Goal: Transaction & Acquisition: Purchase product/service

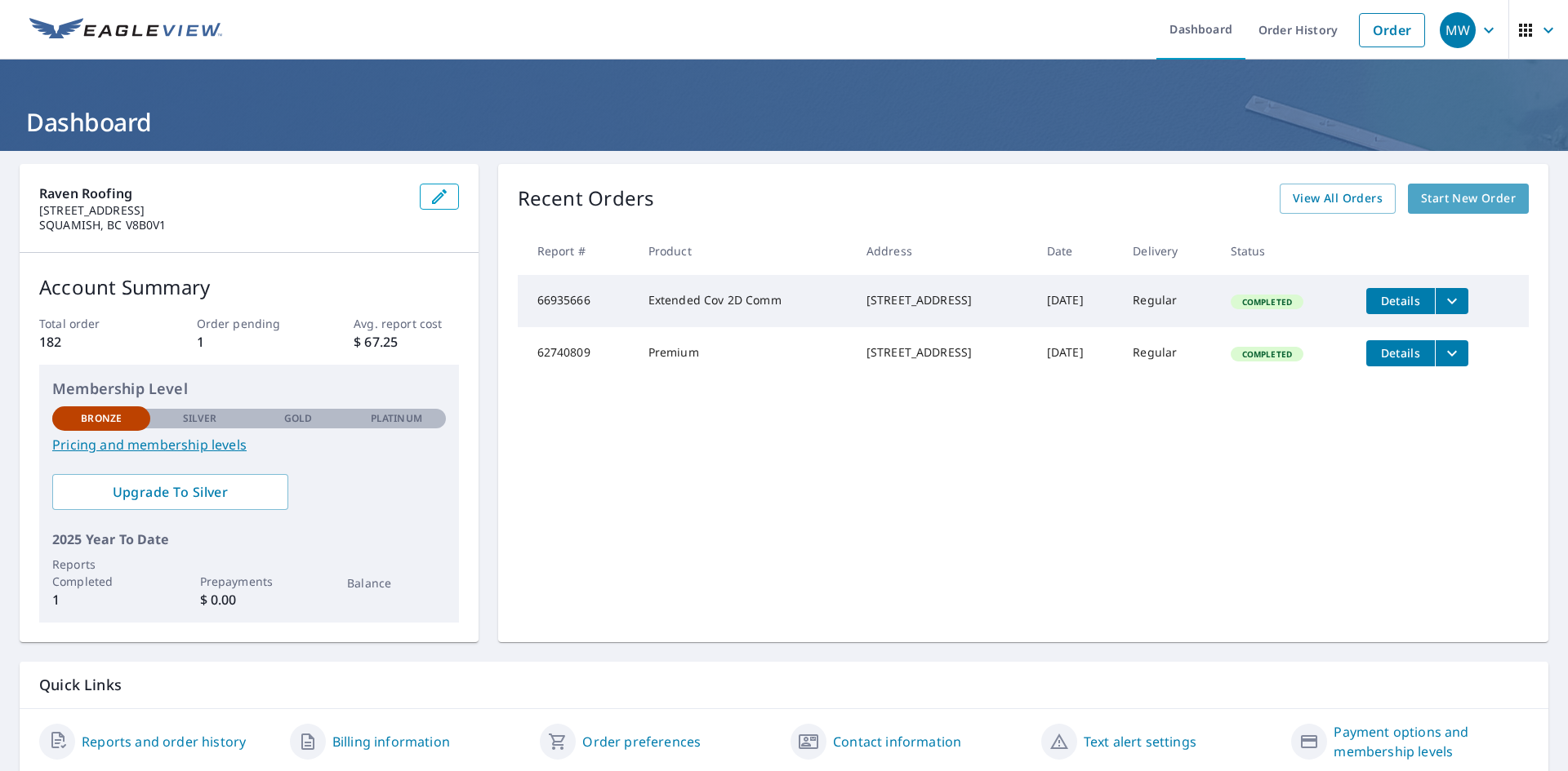
click at [1433, 200] on span "Start New Order" at bounding box center [1469, 198] width 95 height 20
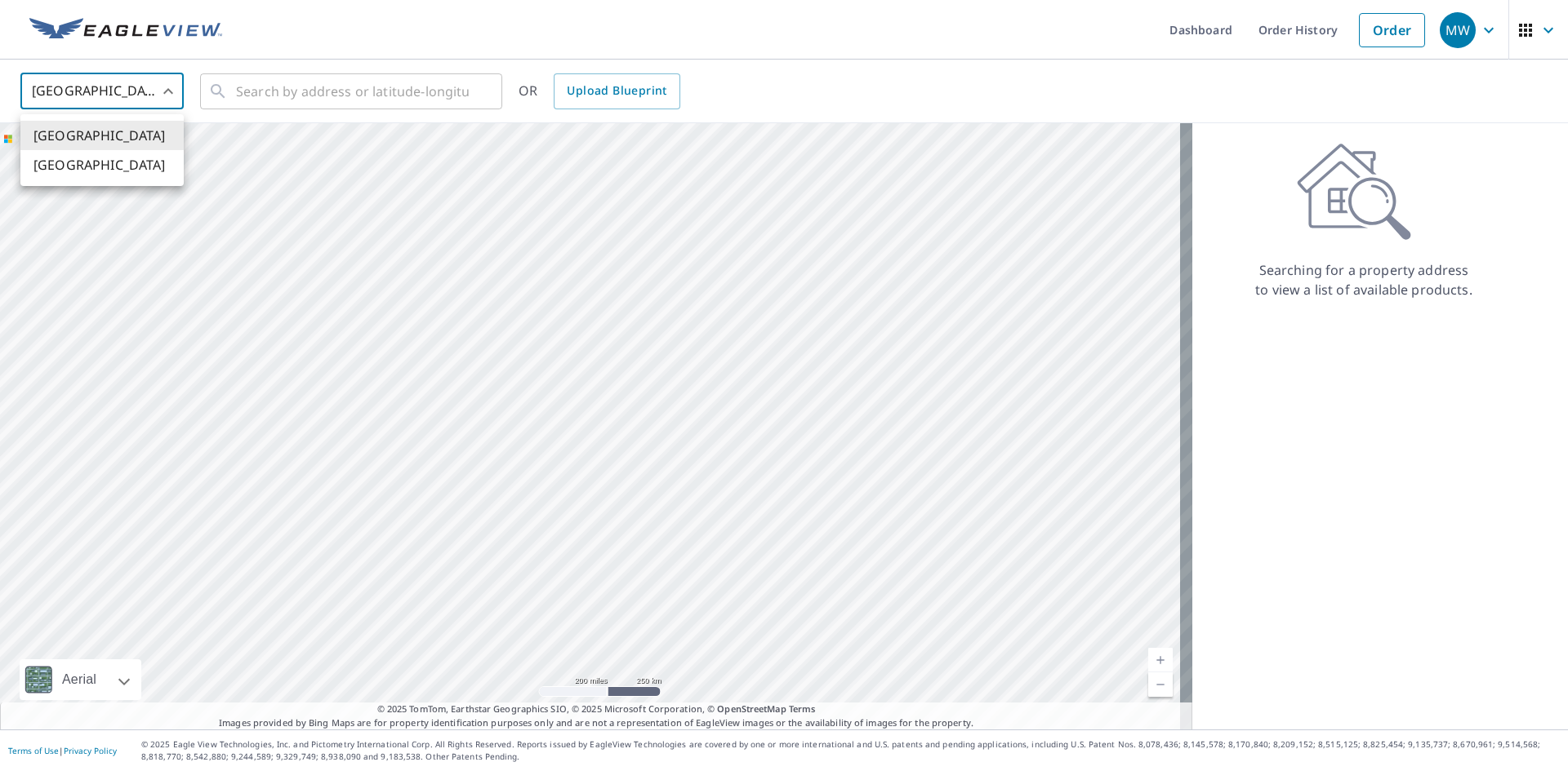
click at [157, 87] on body "MW MW Dashboard Order History Order MW [GEOGRAPHIC_DATA] US ​ ​ OR Upload Bluep…" at bounding box center [784, 385] width 1568 height 771
click at [84, 169] on li "[GEOGRAPHIC_DATA]" at bounding box center [102, 164] width 164 height 29
type input "CA"
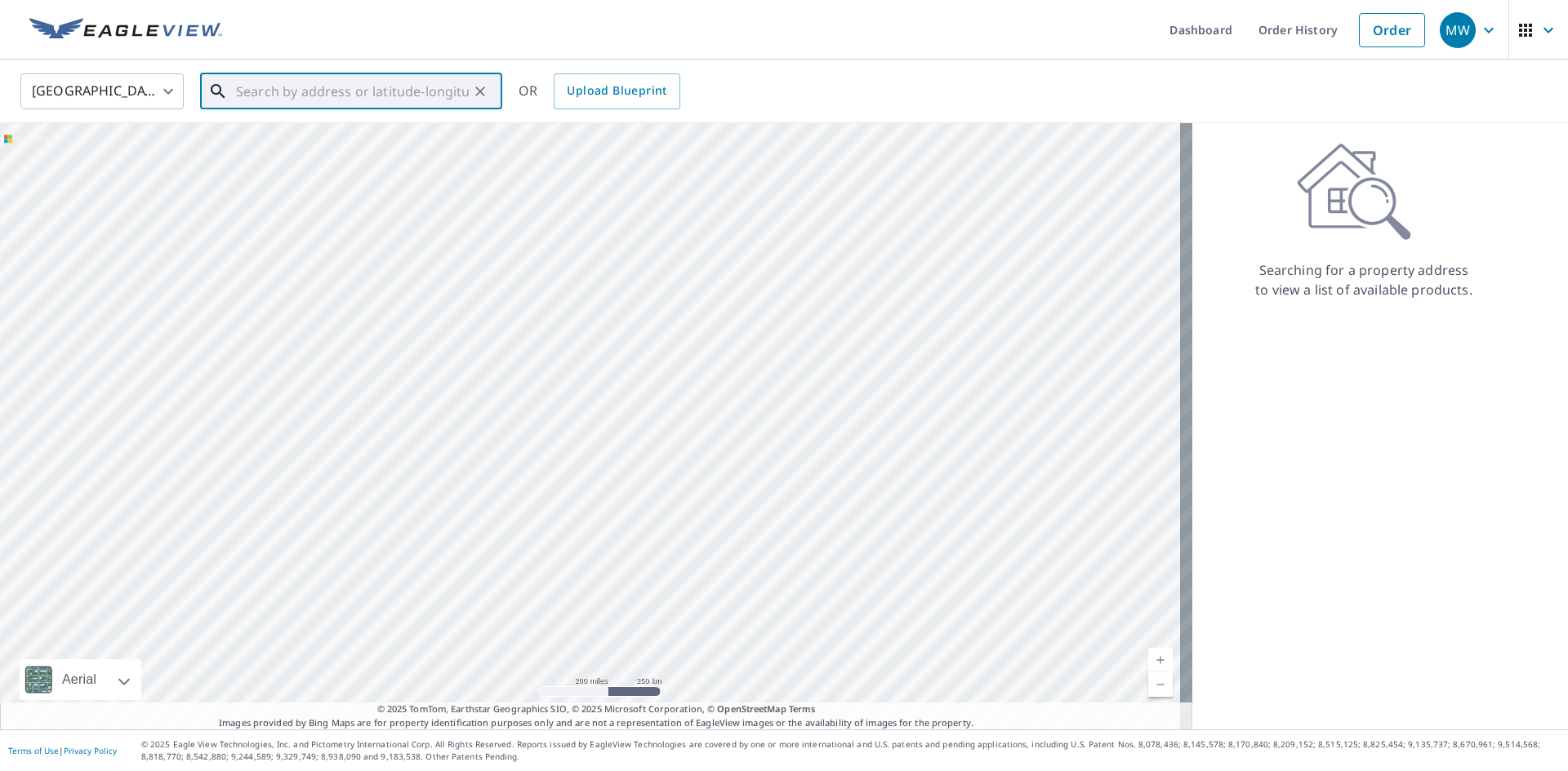
drag, startPoint x: 238, startPoint y: 91, endPoint x: 265, endPoint y: 94, distance: 27.2
click at [246, 91] on input "text" at bounding box center [352, 91] width 233 height 46
paste input "[STREET_ADDRESS]"
click at [295, 138] on span "[STREET_ADDRESS]" at bounding box center [361, 139] width 257 height 19
type input "[STREET_ADDRESS]"
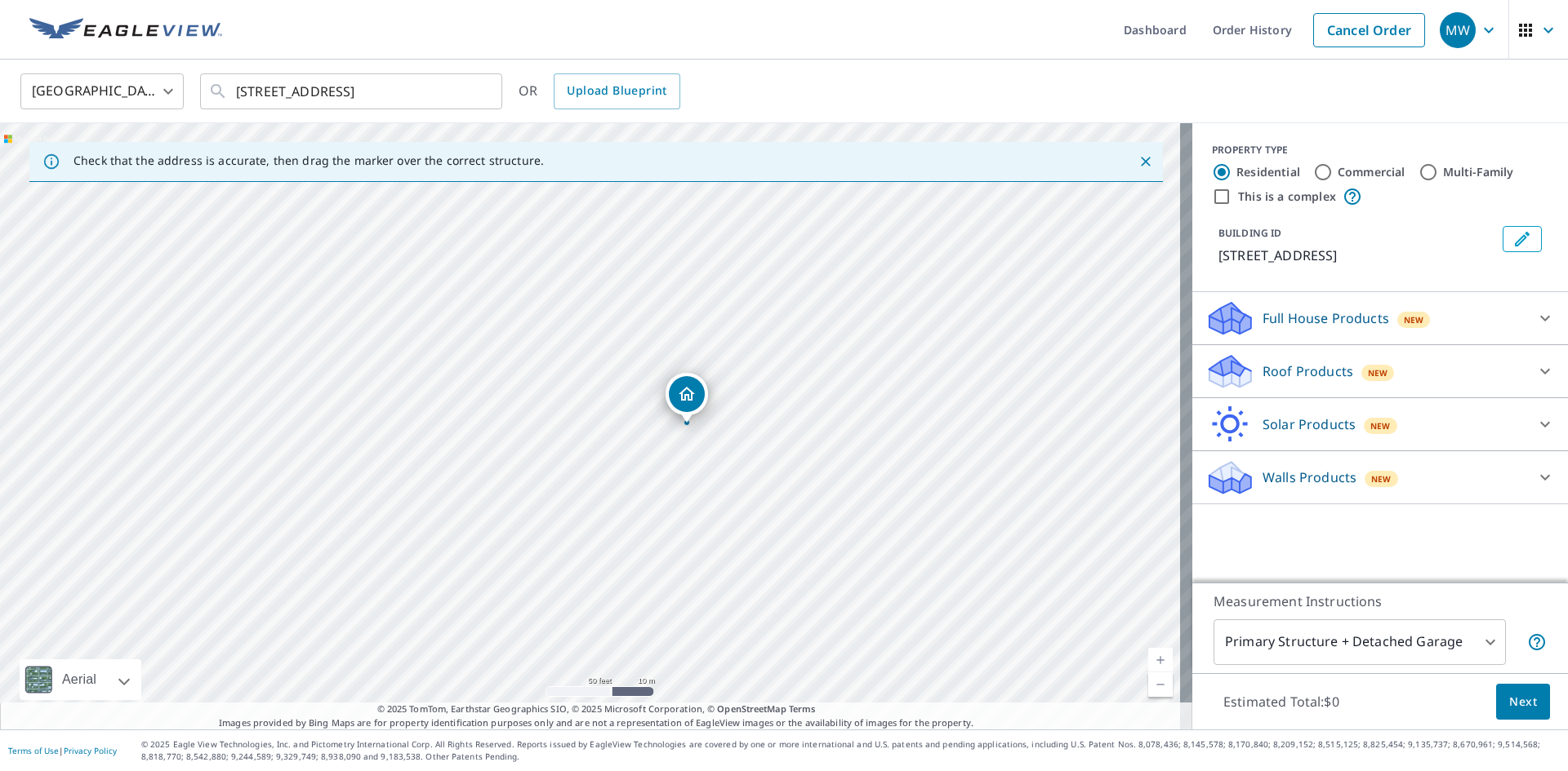
drag, startPoint x: 683, startPoint y: 440, endPoint x: 791, endPoint y: 485, distance: 117.0
click at [791, 485] on div "[STREET_ADDRESS]" at bounding box center [596, 426] width 1192 height 607
click at [1418, 169] on input "Multi-Family" at bounding box center [1428, 172] width 19 height 19
radio input "true"
type input "2"
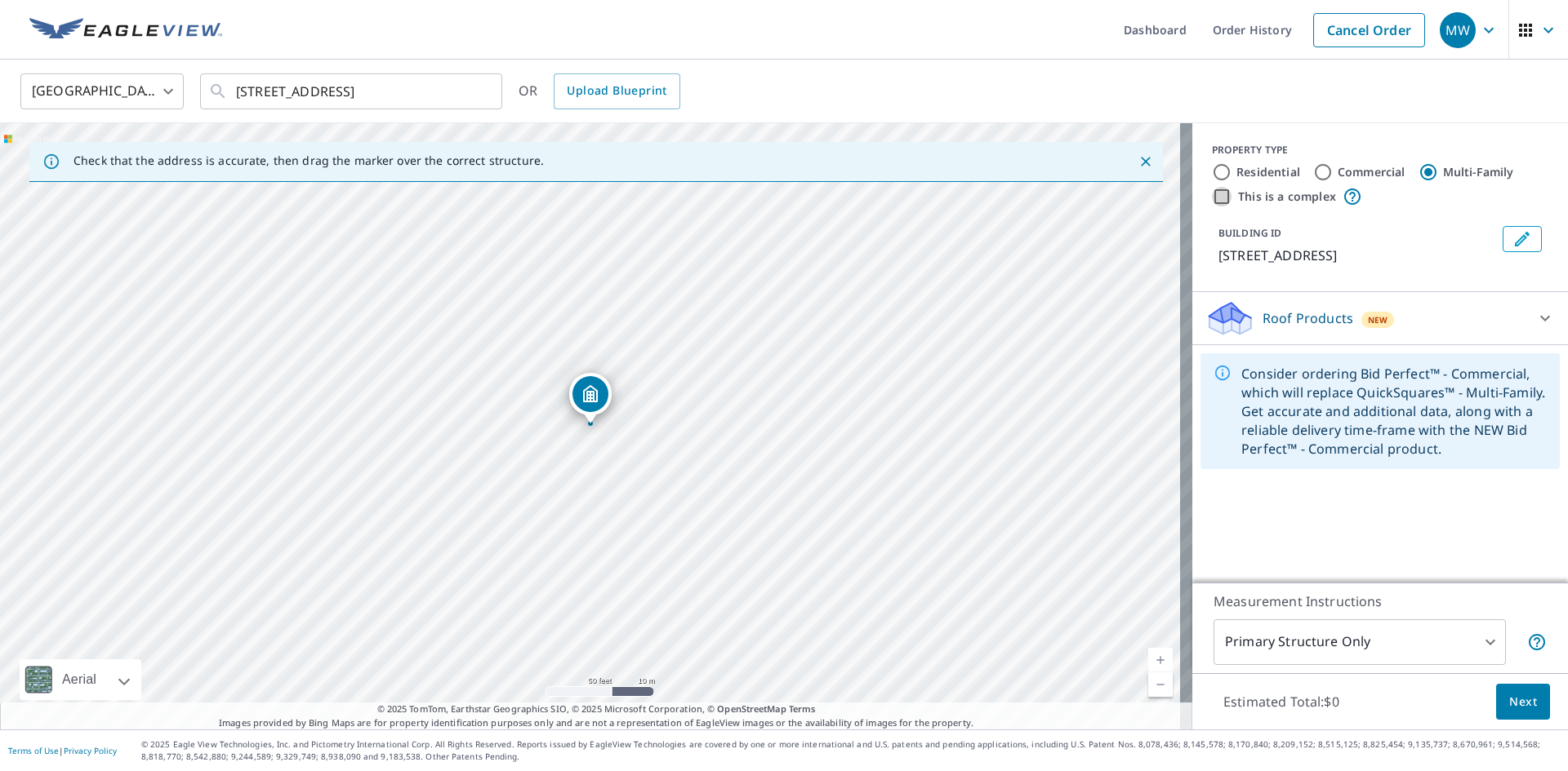
click at [1212, 197] on input "This is a complex" at bounding box center [1222, 197] width 19 height 19
checkbox input "true"
radio input "true"
type input "4"
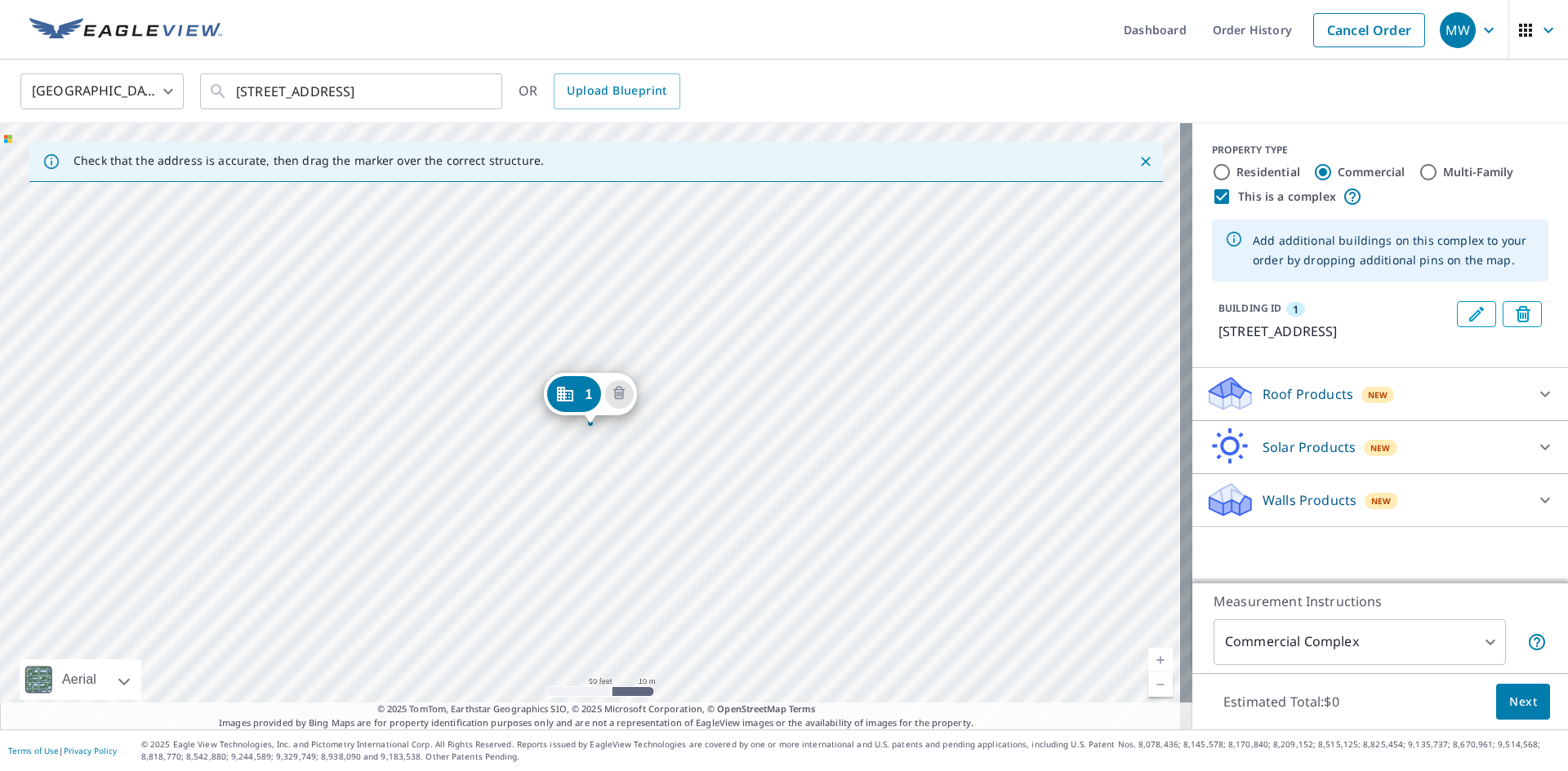
click at [1537, 404] on icon at bounding box center [1545, 394] width 19 height 19
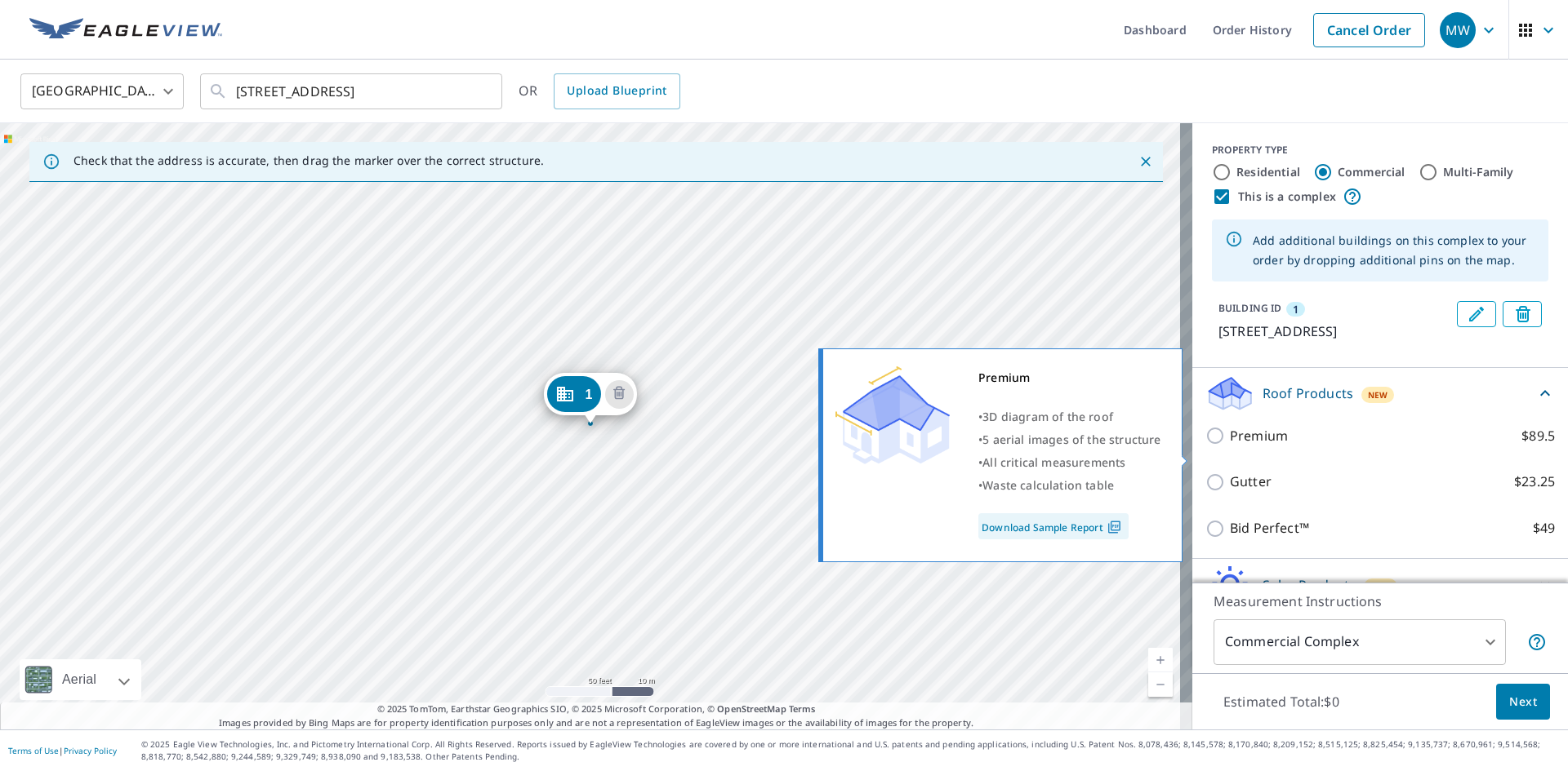
click at [1206, 446] on input "Premium $89.5" at bounding box center [1218, 436] width 25 height 19
checkbox input "true"
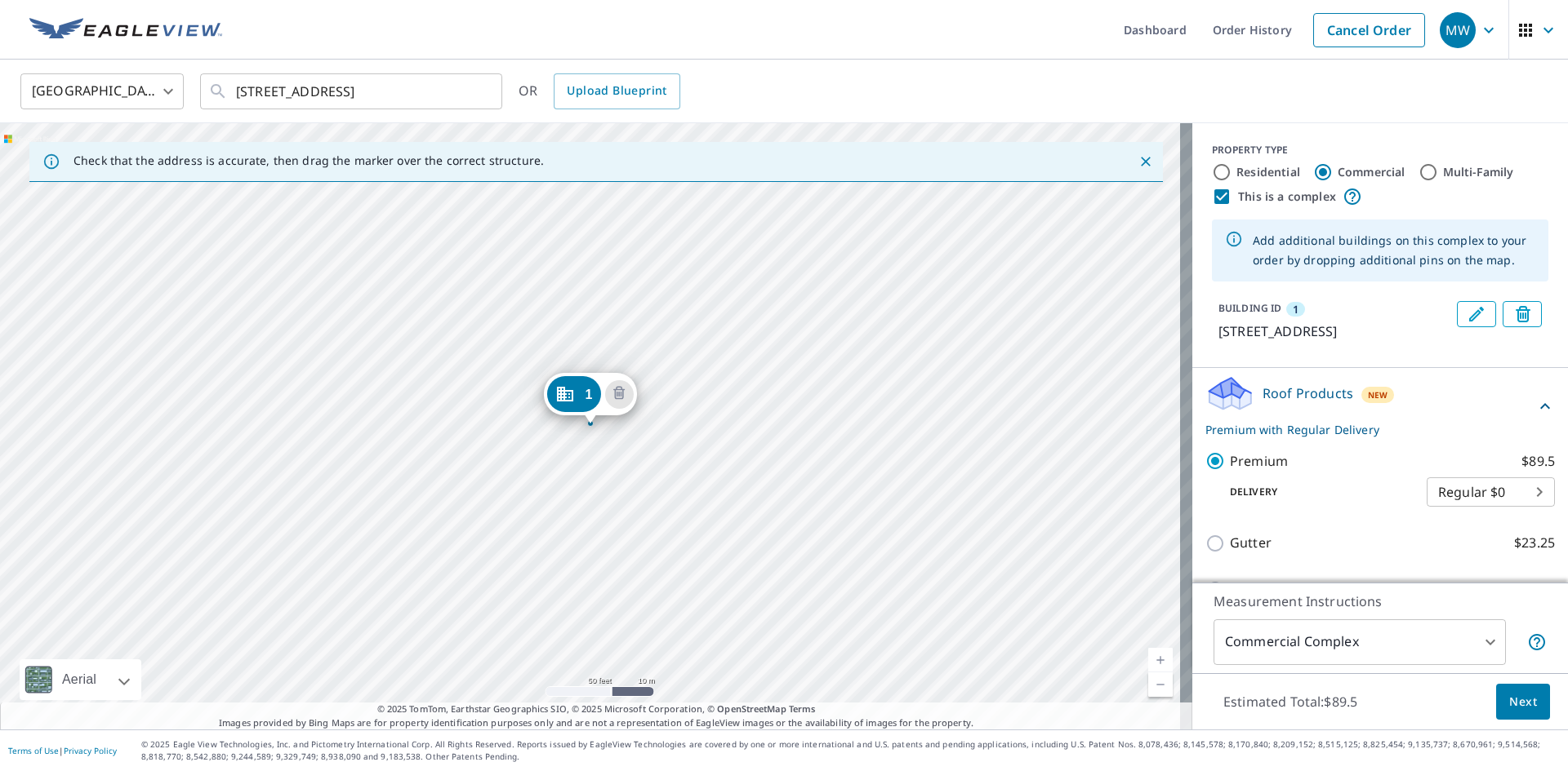
click at [1469, 317] on icon "Edit building 1" at bounding box center [1476, 314] width 15 height 15
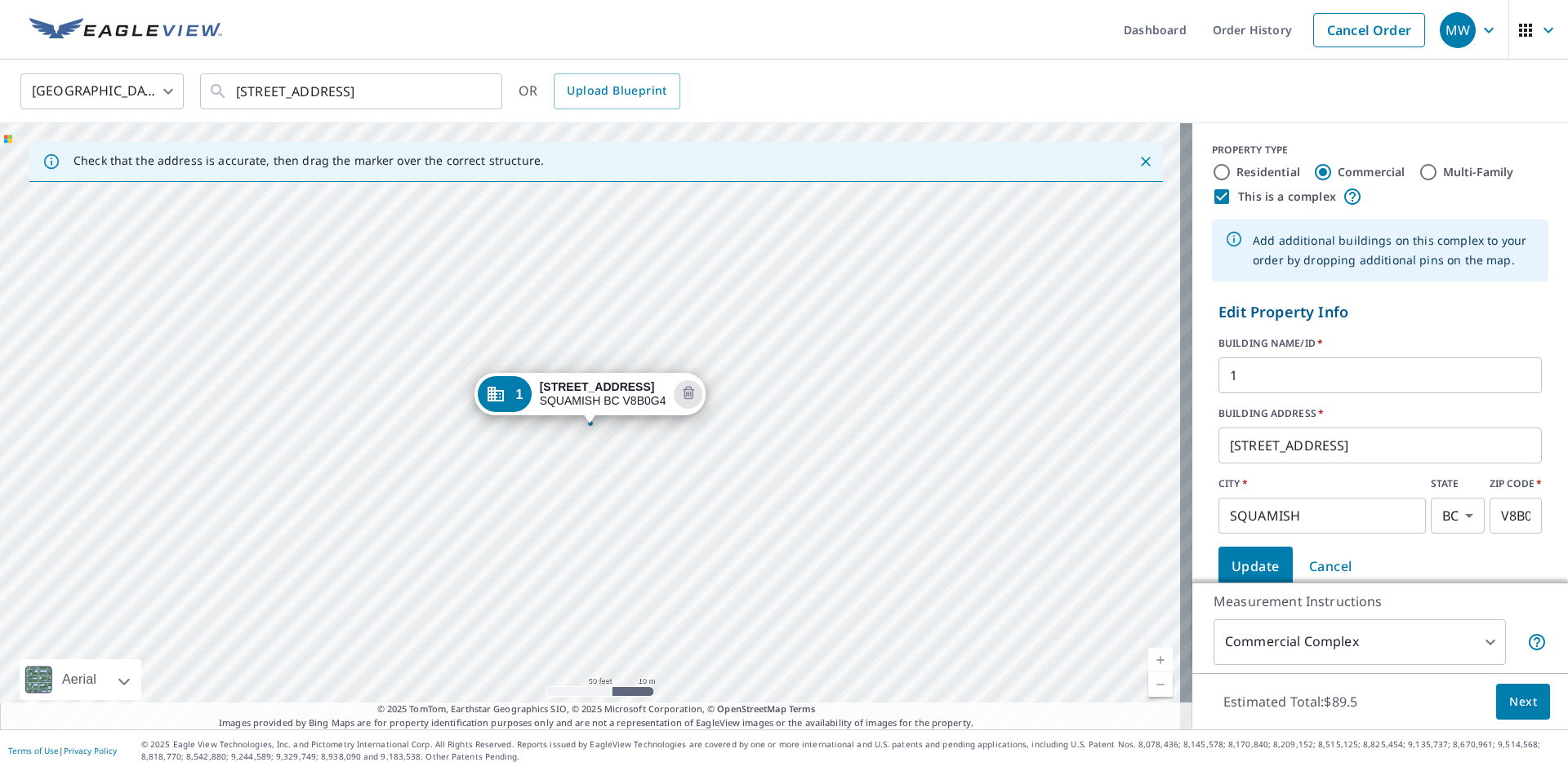
click at [452, 468] on div "[STREET_ADDRESS]" at bounding box center [596, 426] width 1192 height 607
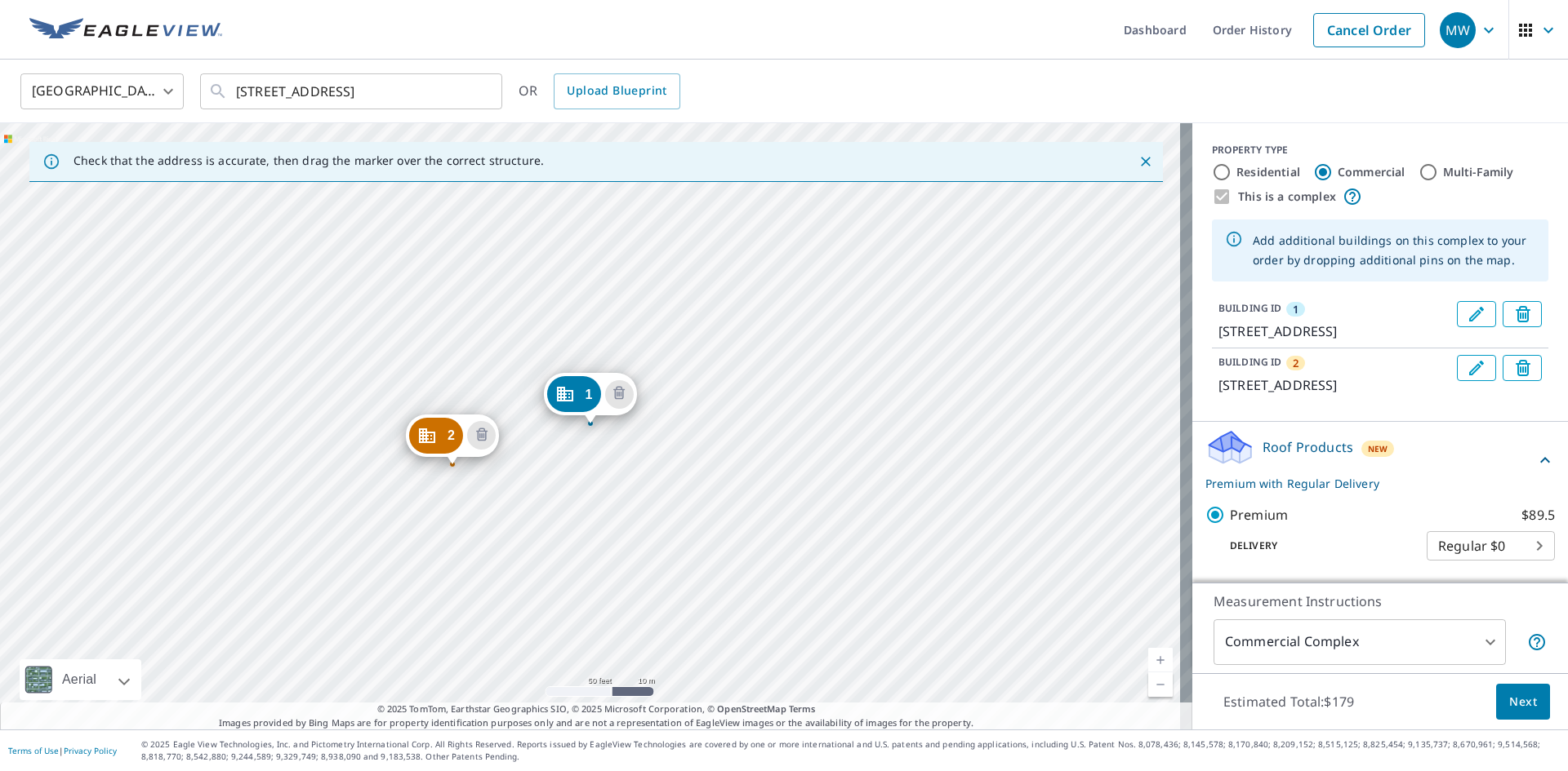
click at [577, 586] on div "2 [STREET_ADDRESS] 1 41450 GOVERNMENT RD SQUAMISH BC V8B0G4" at bounding box center [596, 426] width 1192 height 607
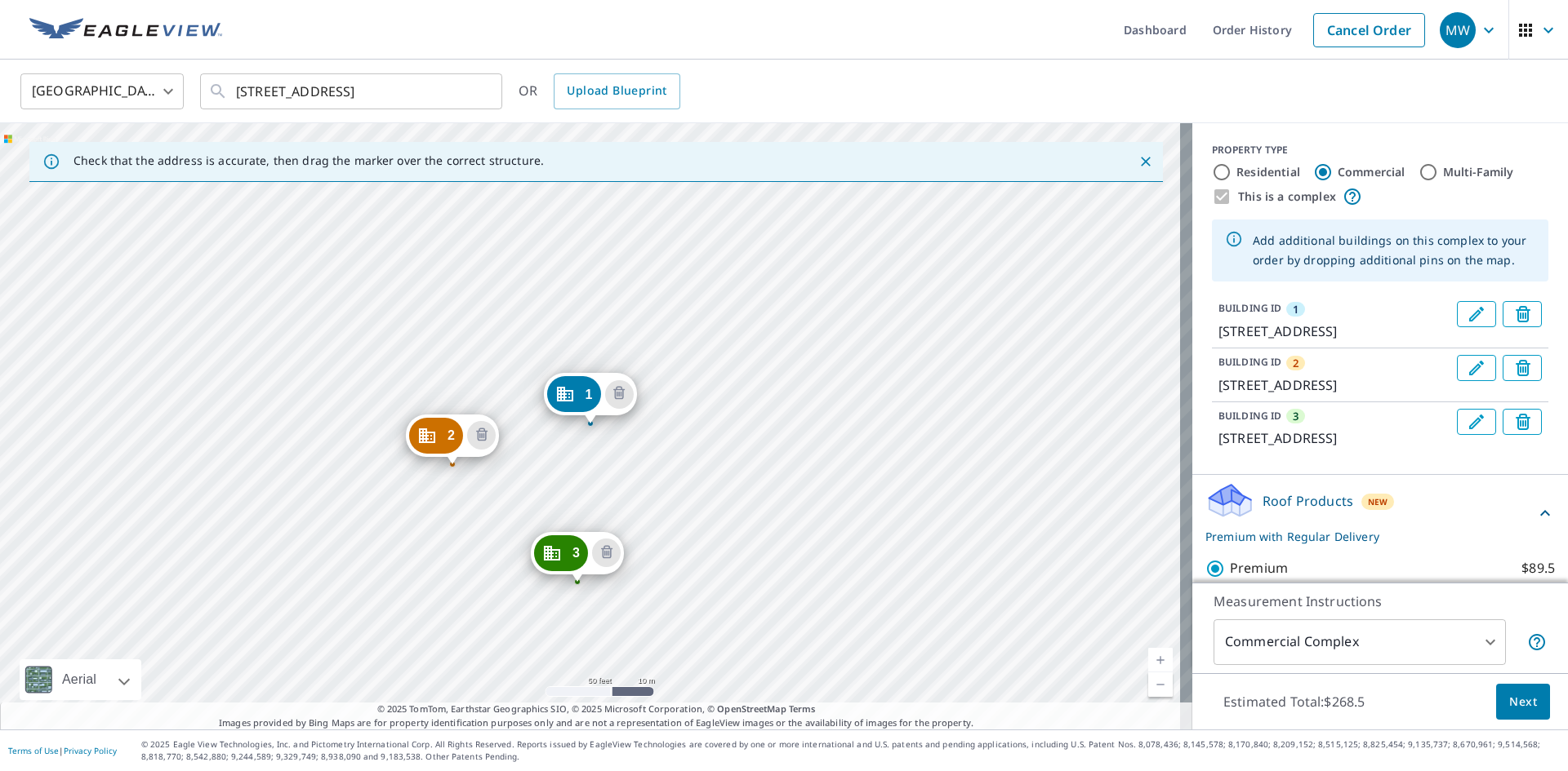
drag, startPoint x: 721, startPoint y: 501, endPoint x: 714, endPoint y: 408, distance: 93.3
click at [723, 498] on div "2 41450 GOVERNMENT RD SQUAMISH BC V8B0G4 3 41446 GOVERNMENT RD SQUAMISH BC V8B0…" at bounding box center [596, 426] width 1192 height 607
click at [742, 484] on div "2 41450 GOVERNMENT RD SQUAMISH BC V8B0G4 3 41446 GOVERNMENT RD SQUAMISH BC V8B0…" at bounding box center [596, 426] width 1192 height 607
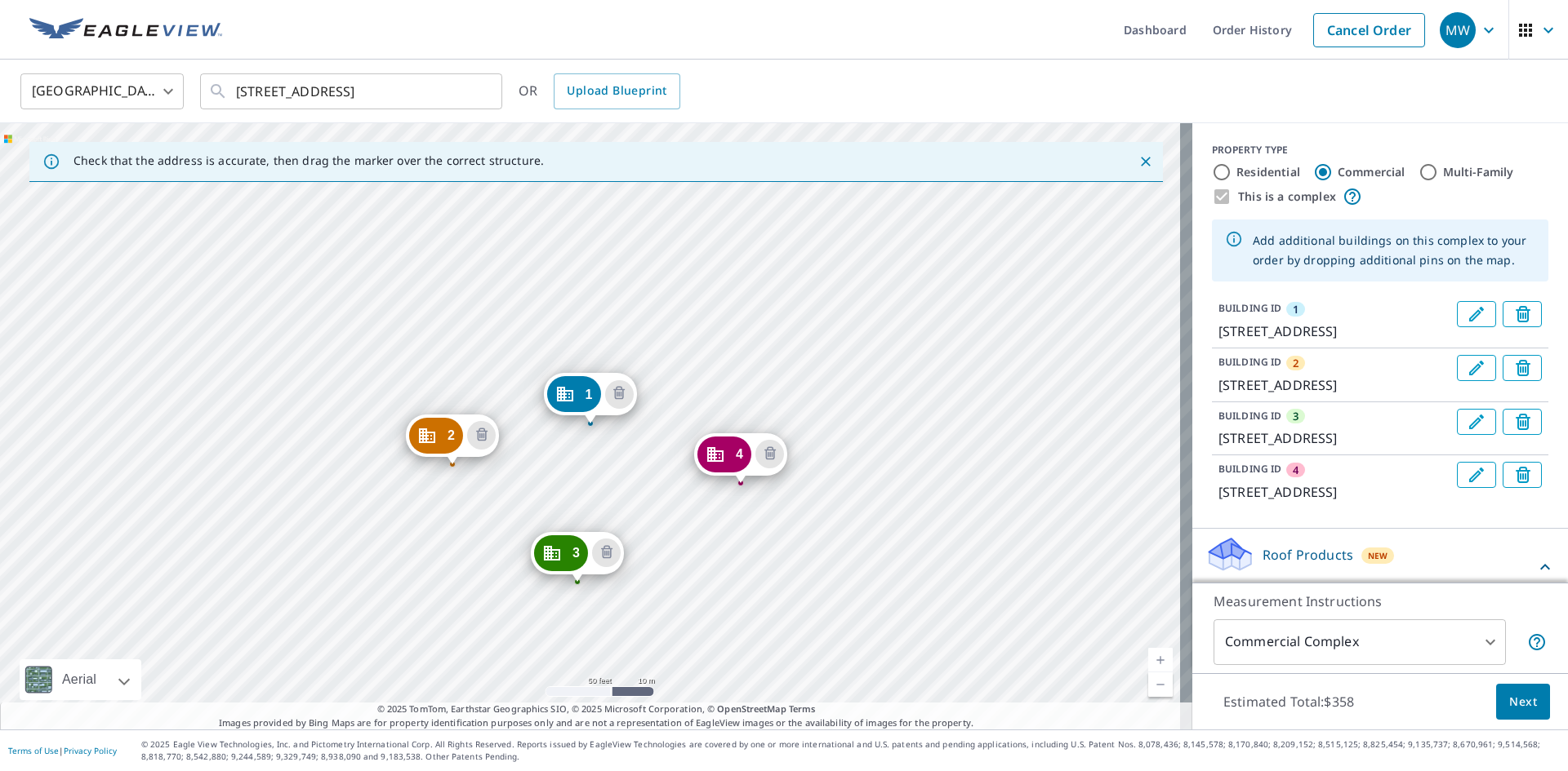
click at [687, 331] on div "2 41450 GOVERNMENT RD SQUAMISH BC V8B0G4 3 41446 GOVERNMENT RD SQUAMISH BC V8B0…" at bounding box center [596, 426] width 1192 height 607
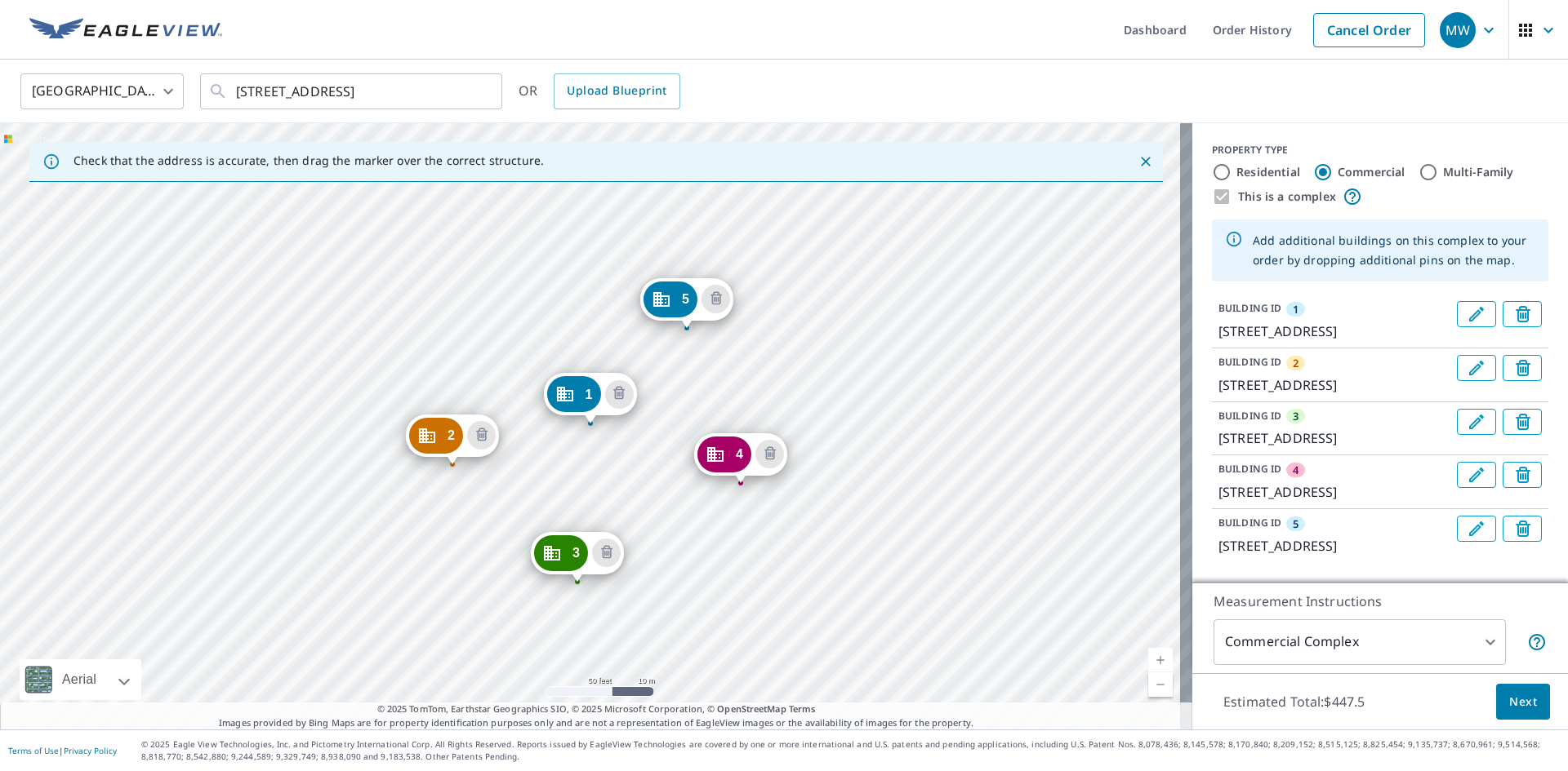
click at [544, 295] on div "2 41450 GOVERNMENT RD SQUAMISH BC V8B0G4 3 41446 GOVERNMENT RD SQUAMISH BC V8B0…" at bounding box center [596, 426] width 1192 height 607
click at [424, 302] on div "2 41450 GOVERNMENT RD SQUAMISH BC V8B0G4 3 41446 GOVERNMENT RD SQUAMISH BC V8B0…" at bounding box center [596, 426] width 1192 height 607
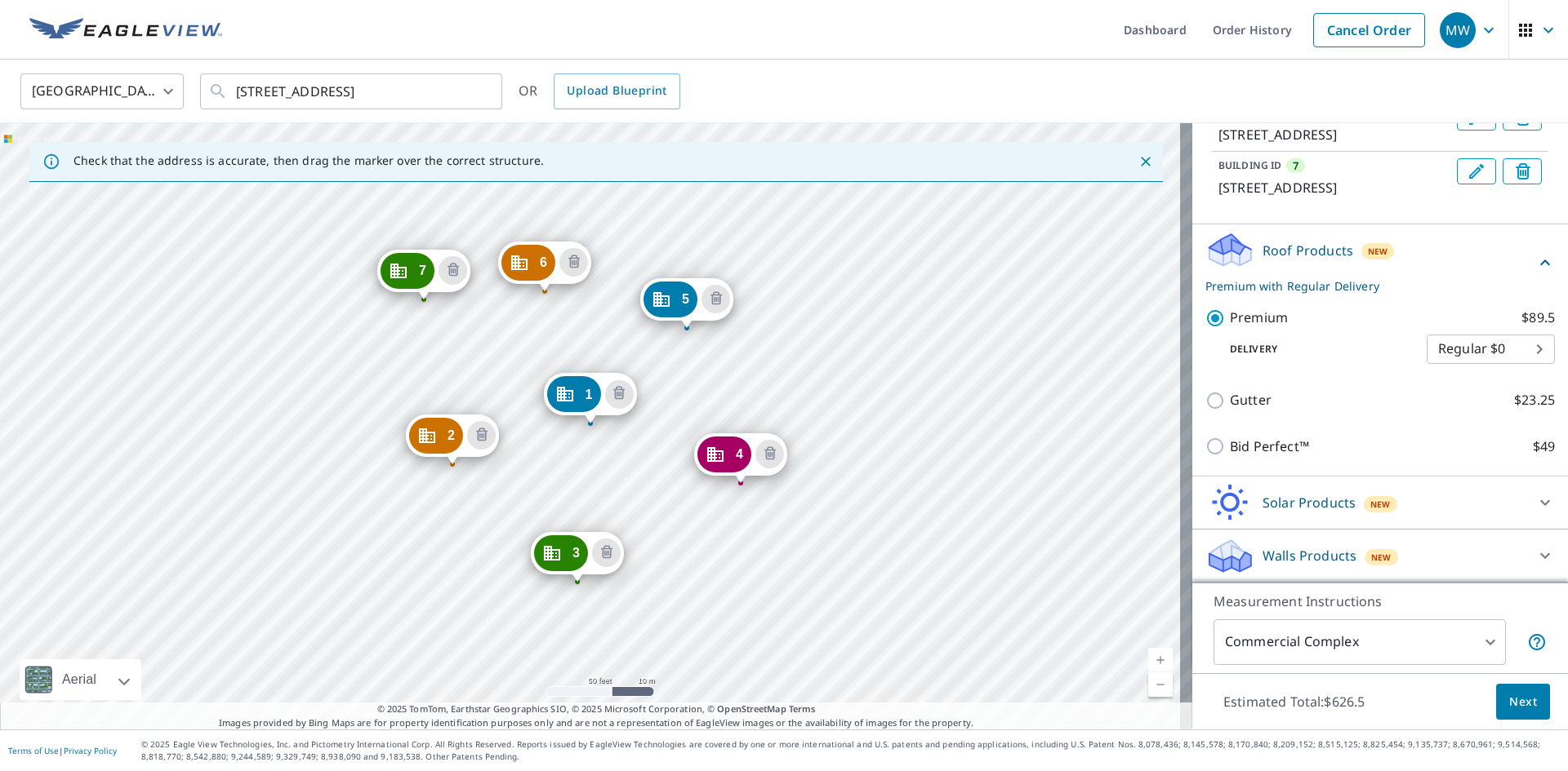
scroll to position [520, 0]
click at [1513, 706] on span "Next" at bounding box center [1523, 702] width 28 height 20
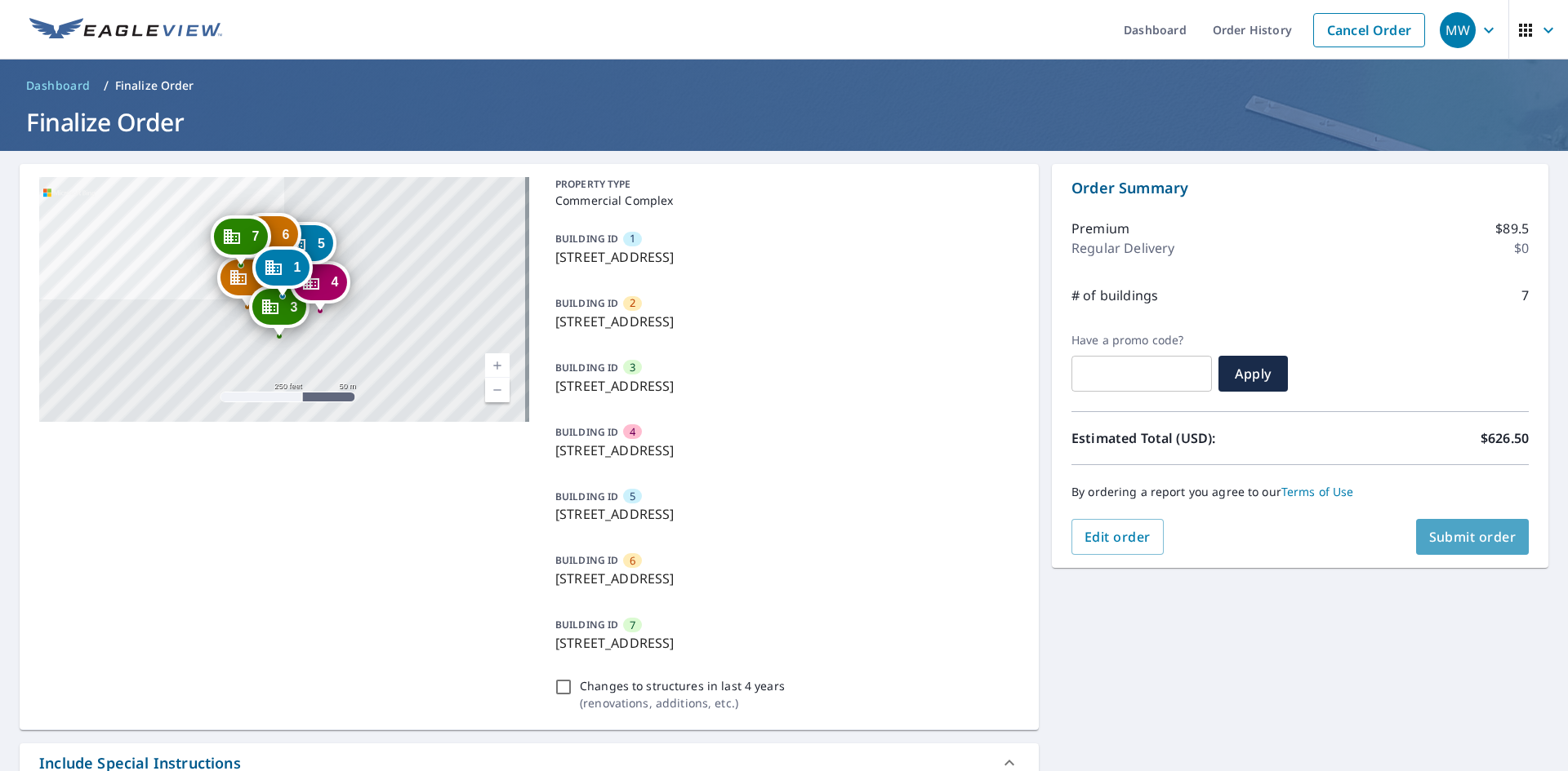
click at [1484, 537] on span "Submit order" at bounding box center [1472, 537] width 87 height 18
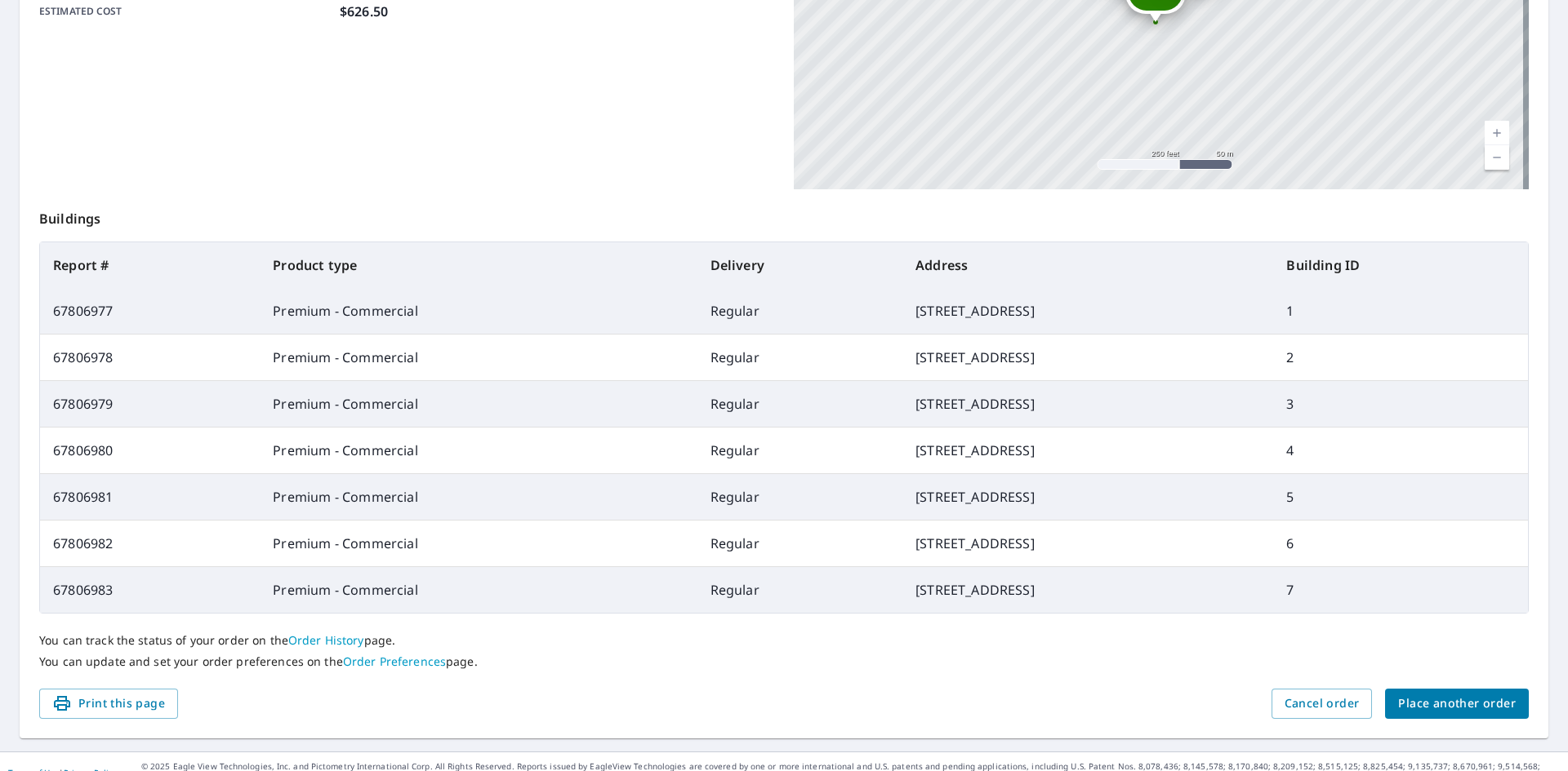
scroll to position [469, 0]
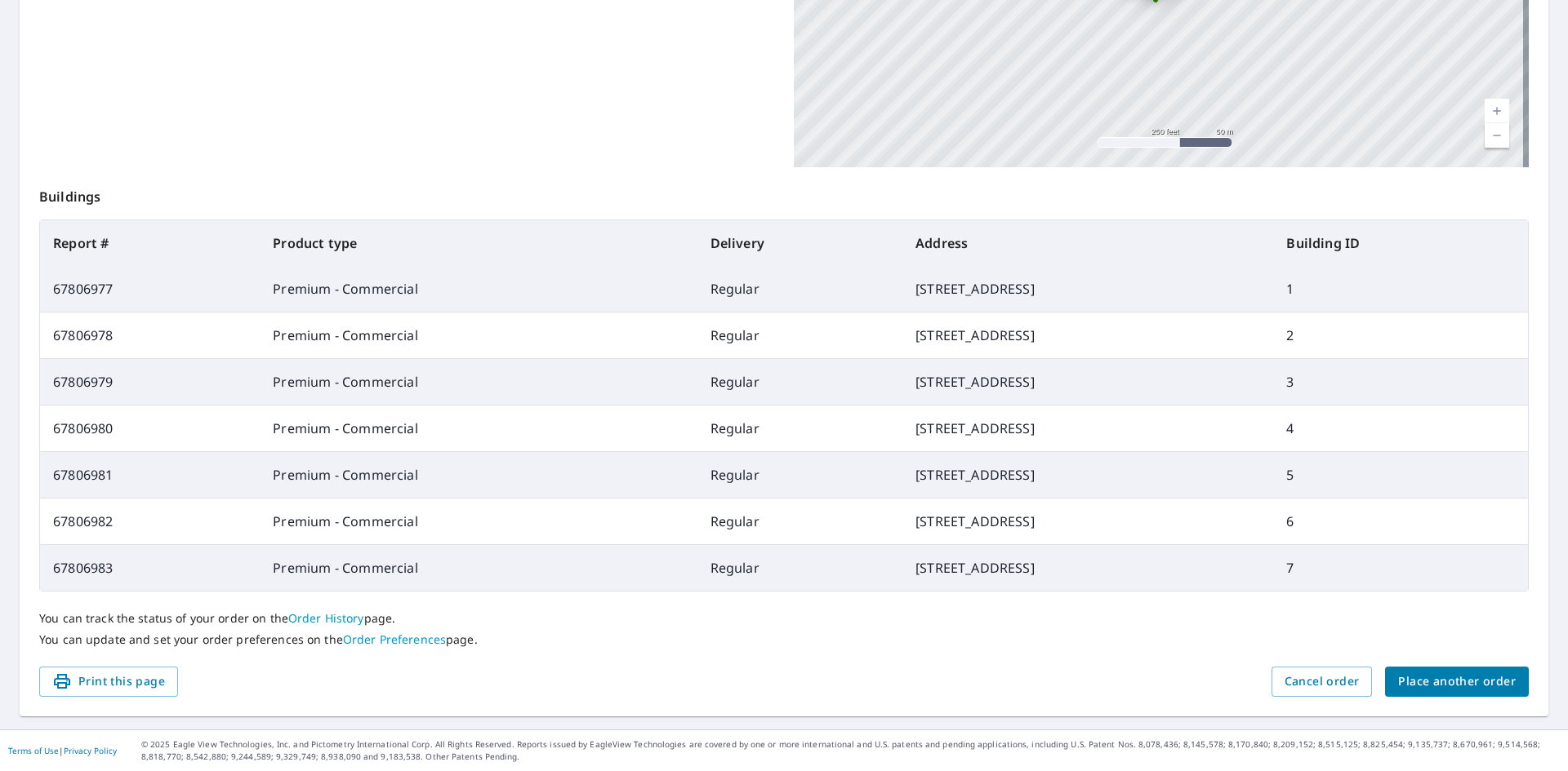
click at [1436, 679] on span "Place another order" at bounding box center [1457, 681] width 118 height 20
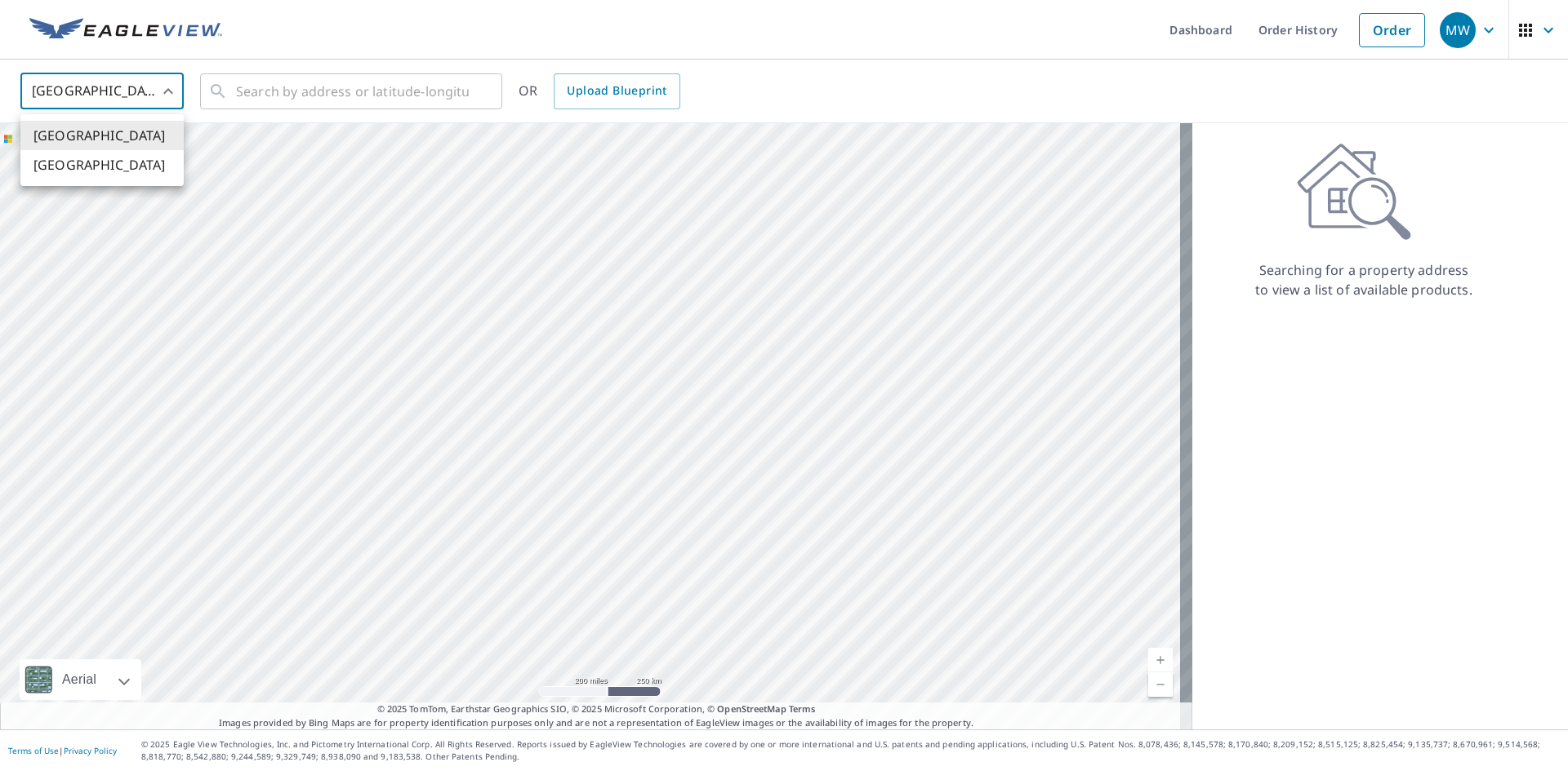
click at [157, 97] on body "MW MW Dashboard Order History Order MW [GEOGRAPHIC_DATA] US ​ ​ OR Upload Bluep…" at bounding box center [784, 385] width 1568 height 771
click at [100, 160] on li "[GEOGRAPHIC_DATA]" at bounding box center [102, 164] width 164 height 29
type input "CA"
drag, startPoint x: 259, startPoint y: 105, endPoint x: 273, endPoint y: 97, distance: 16.1
click at [263, 105] on input "text" at bounding box center [352, 91] width 233 height 46
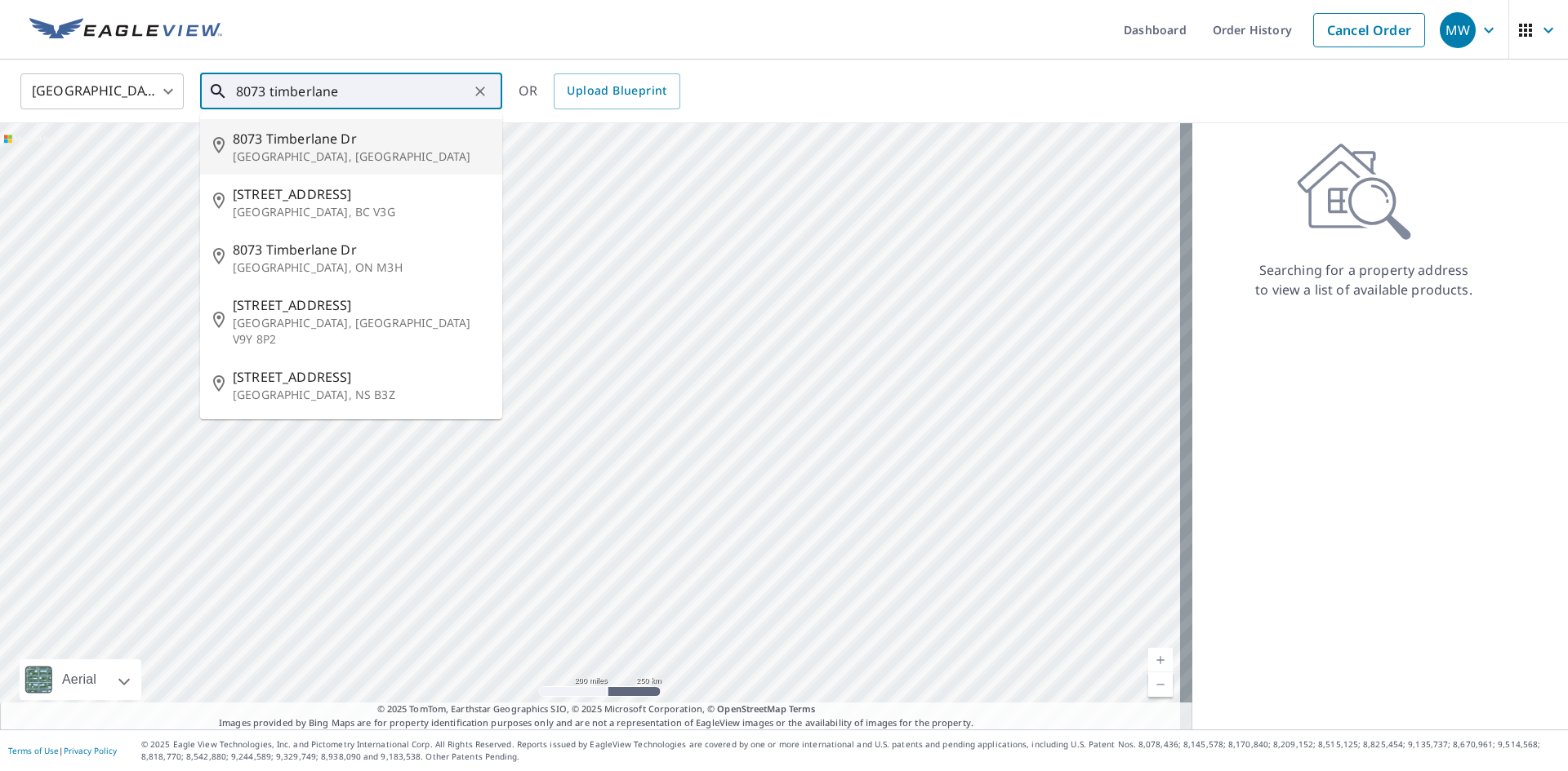
click at [311, 88] on input "8073 timberlane" at bounding box center [352, 91] width 233 height 46
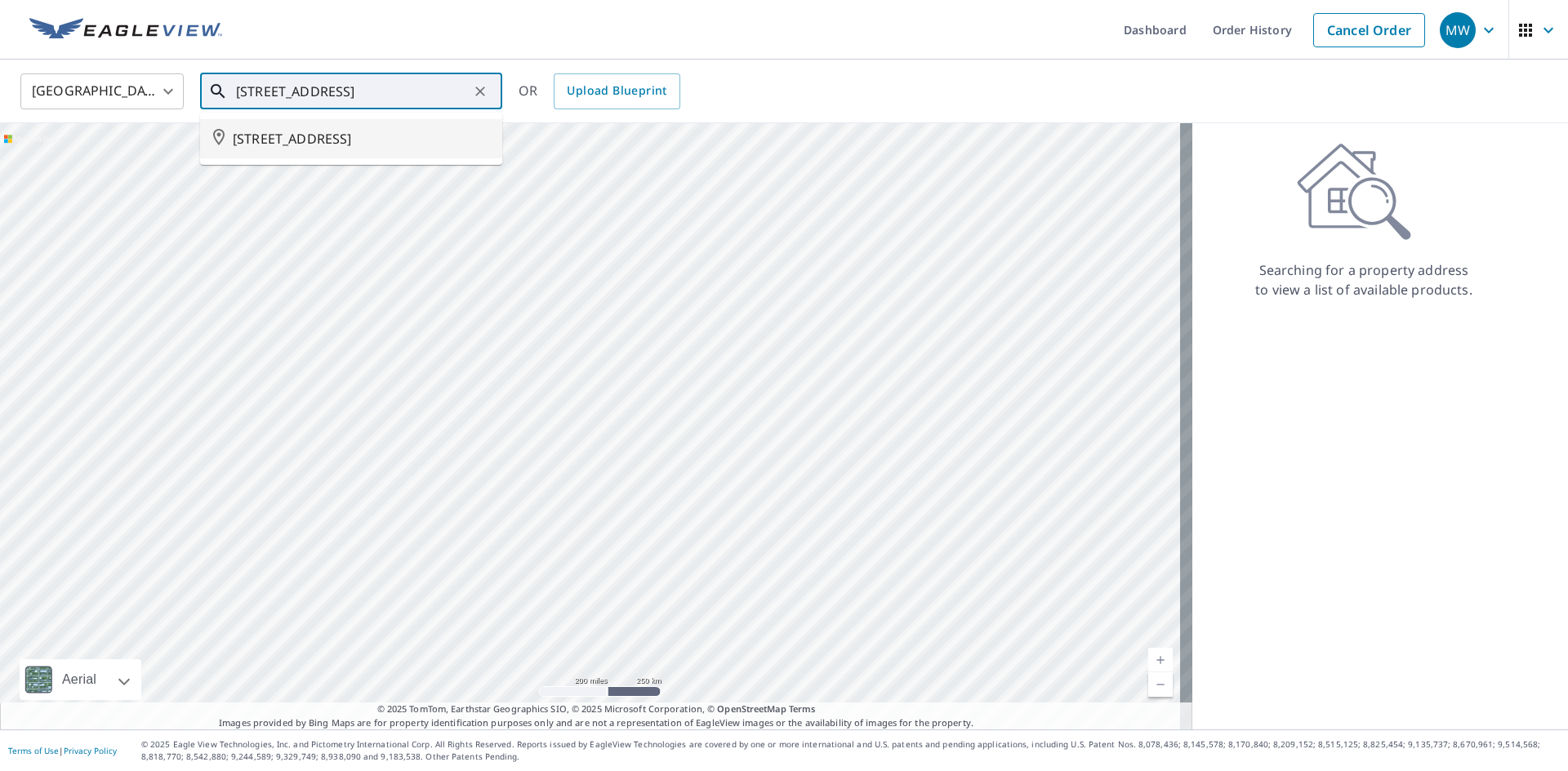
click at [363, 136] on span "[STREET_ADDRESS]" at bounding box center [361, 139] width 257 height 19
type input "[STREET_ADDRESS]"
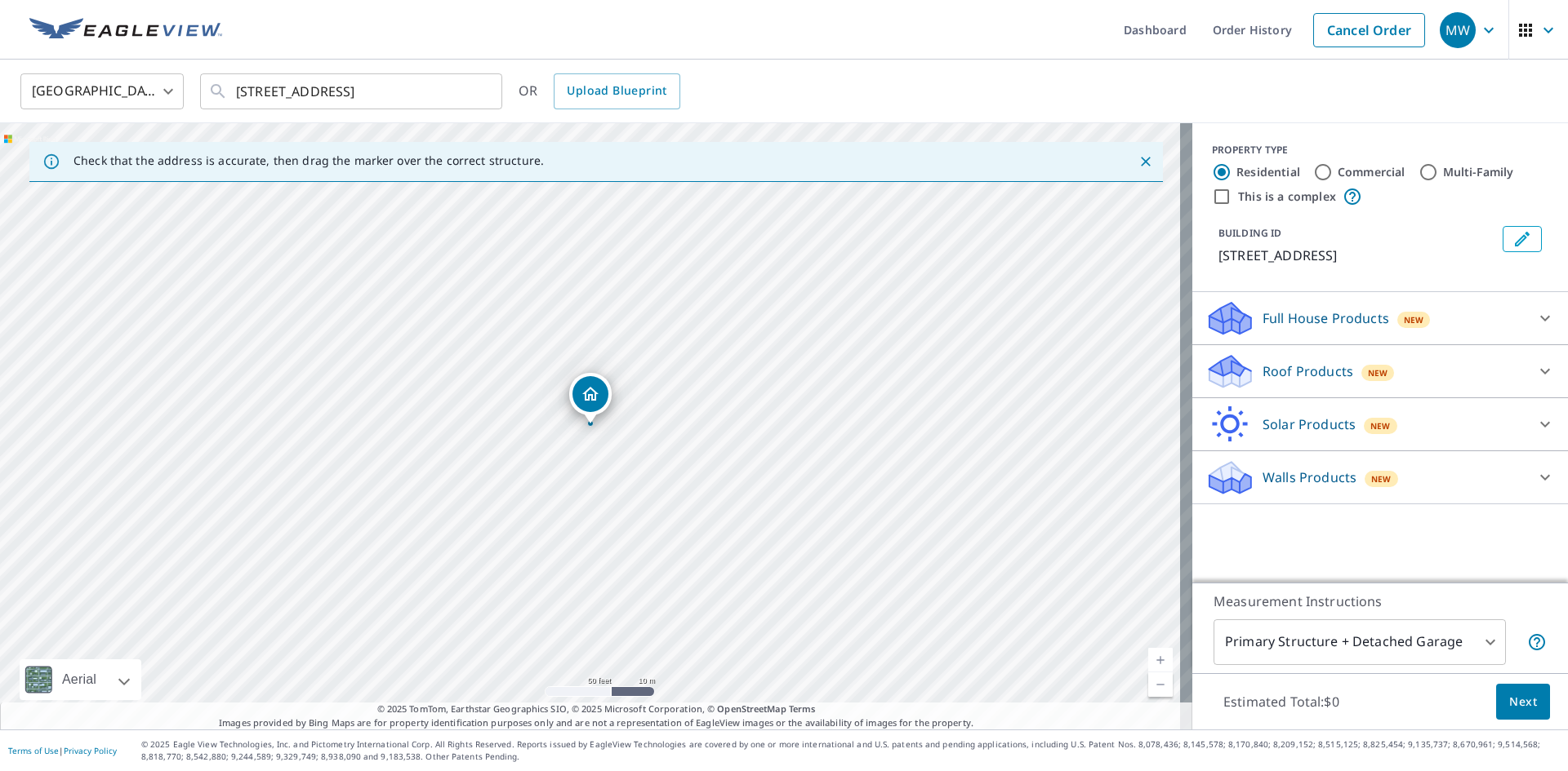
click at [1443, 174] on label "Multi-Family" at bounding box center [1478, 172] width 71 height 17
click at [1430, 174] on input "Multi-Family" at bounding box center [1428, 172] width 19 height 19
radio input "true"
type input "2"
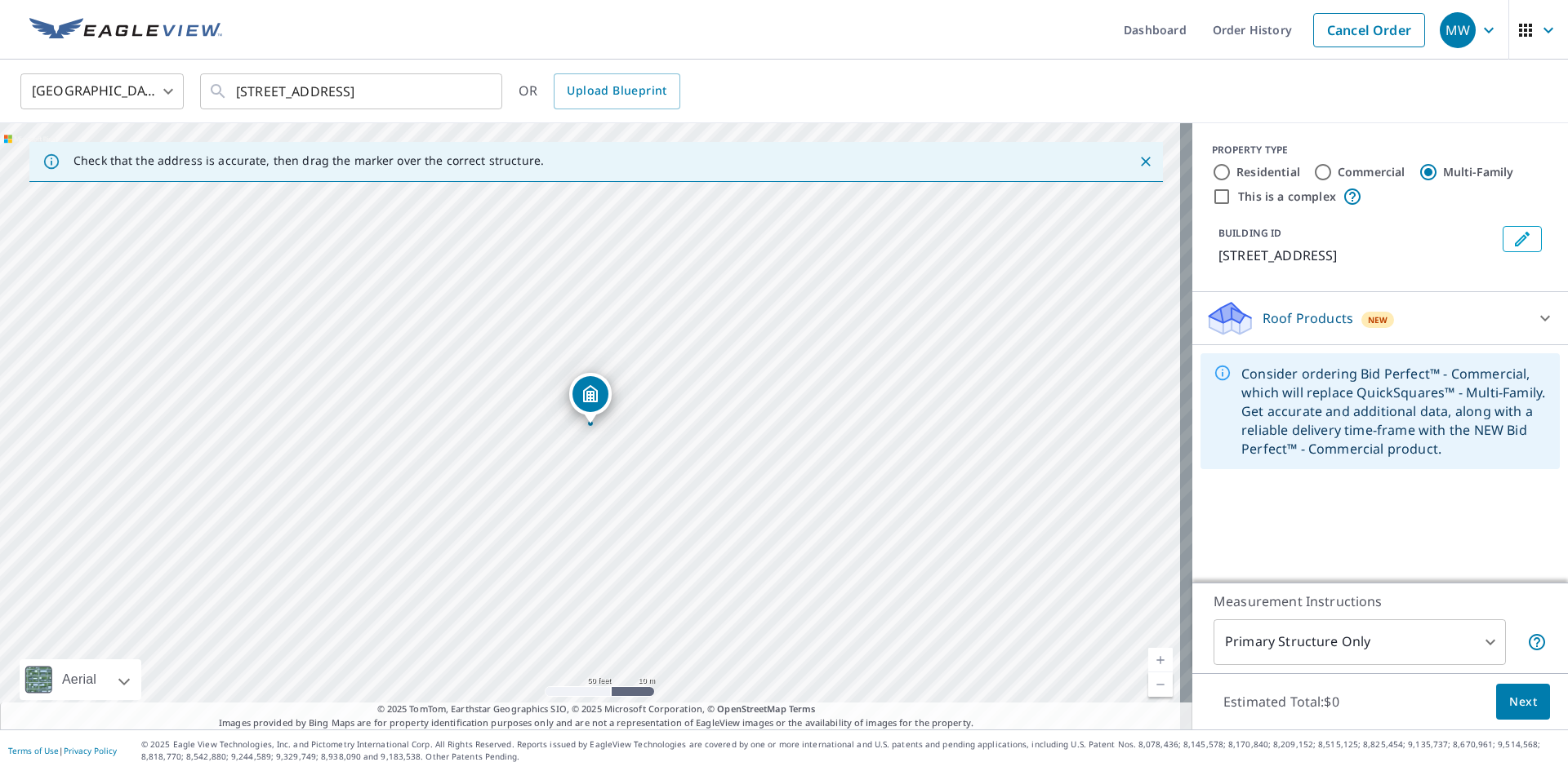
click at [1212, 197] on input "This is a complex" at bounding box center [1222, 197] width 19 height 19
checkbox input "true"
radio input "true"
type input "4"
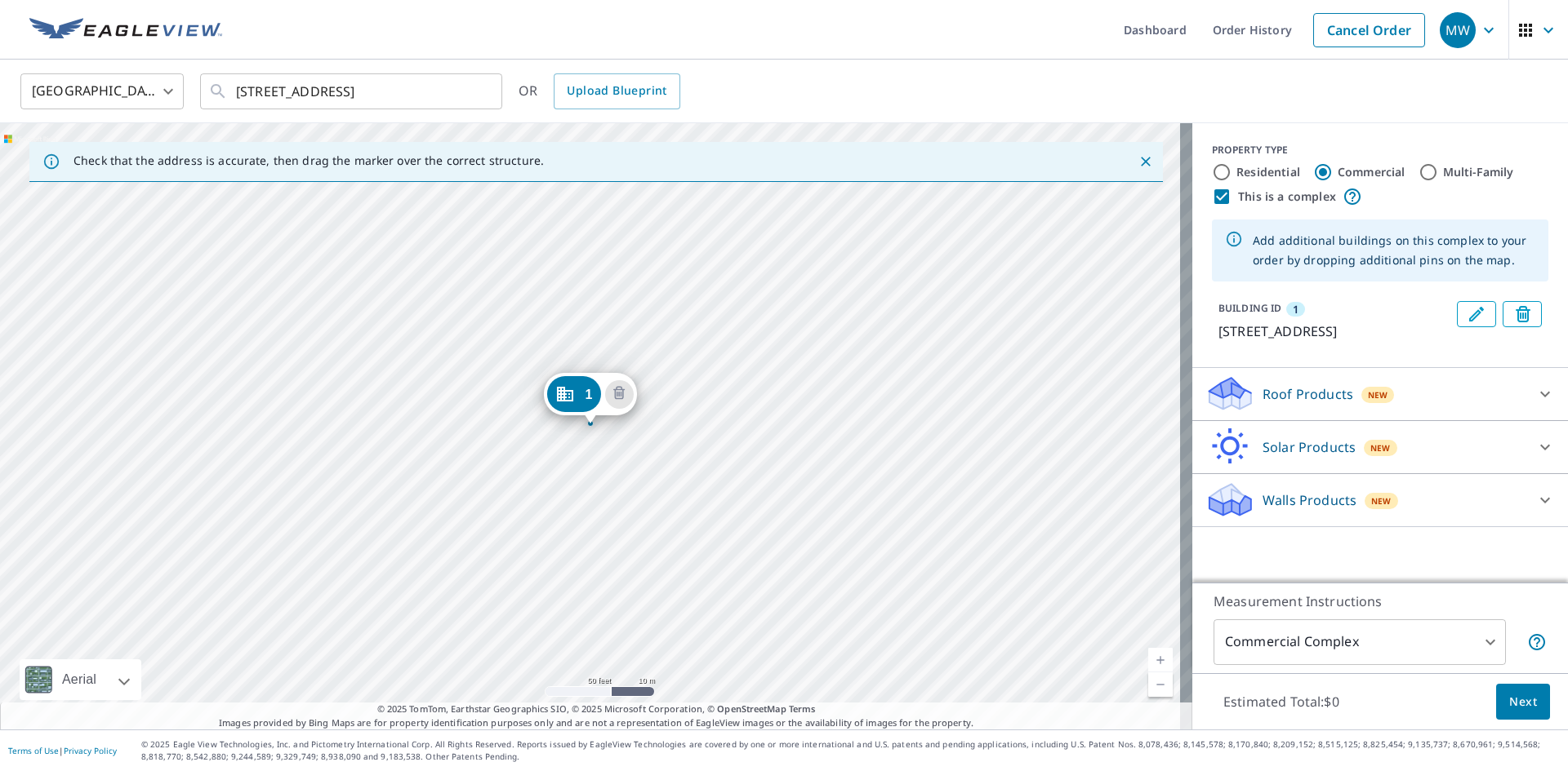
click at [1418, 170] on input "Multi-Family" at bounding box center [1428, 172] width 19 height 19
radio input "true"
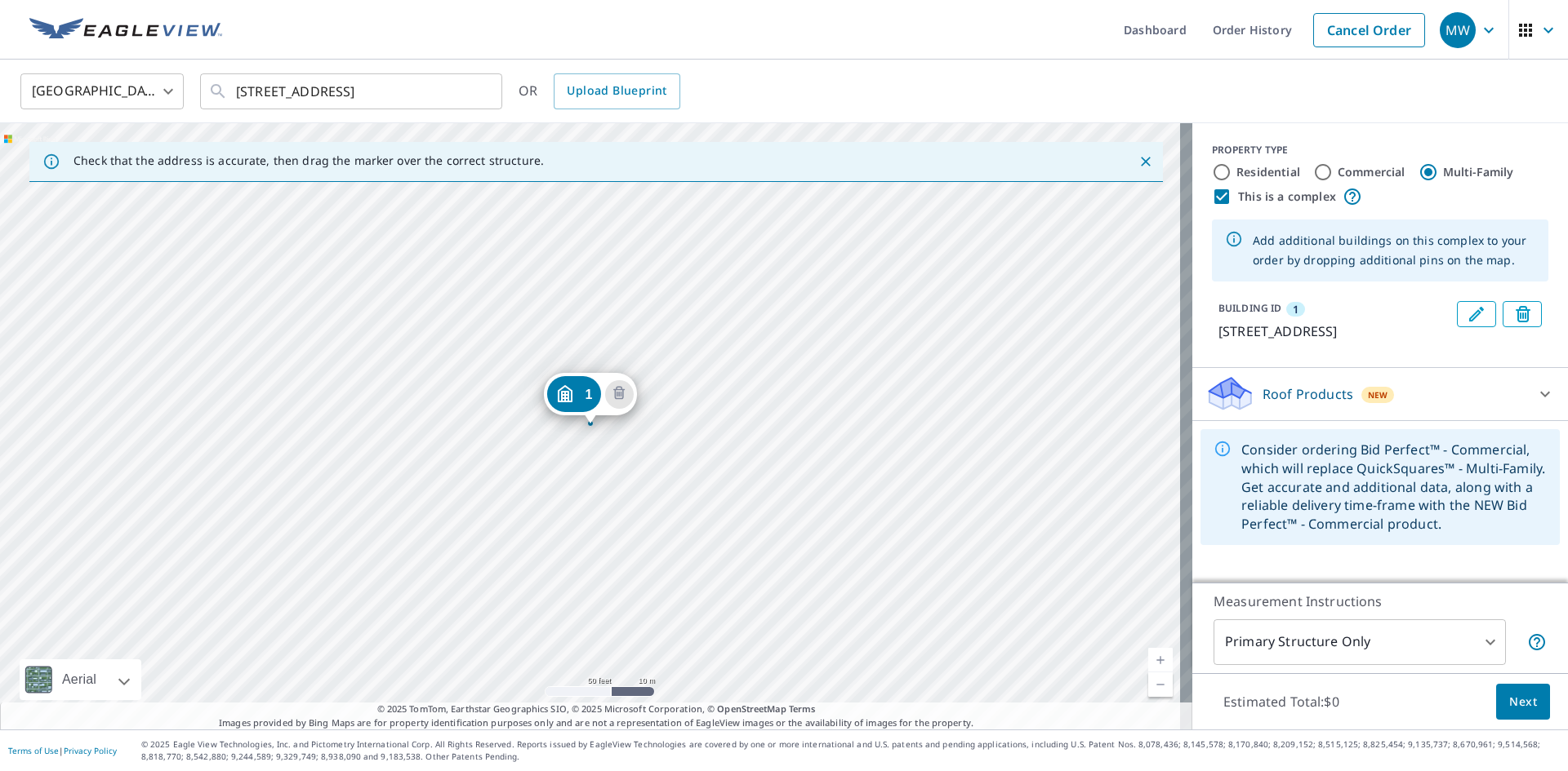
click at [1468, 640] on body "MW MW Dashboard Order History Cancel Order MW [GEOGRAPHIC_DATA] [GEOGRAPHIC_DAT…" at bounding box center [784, 385] width 1568 height 771
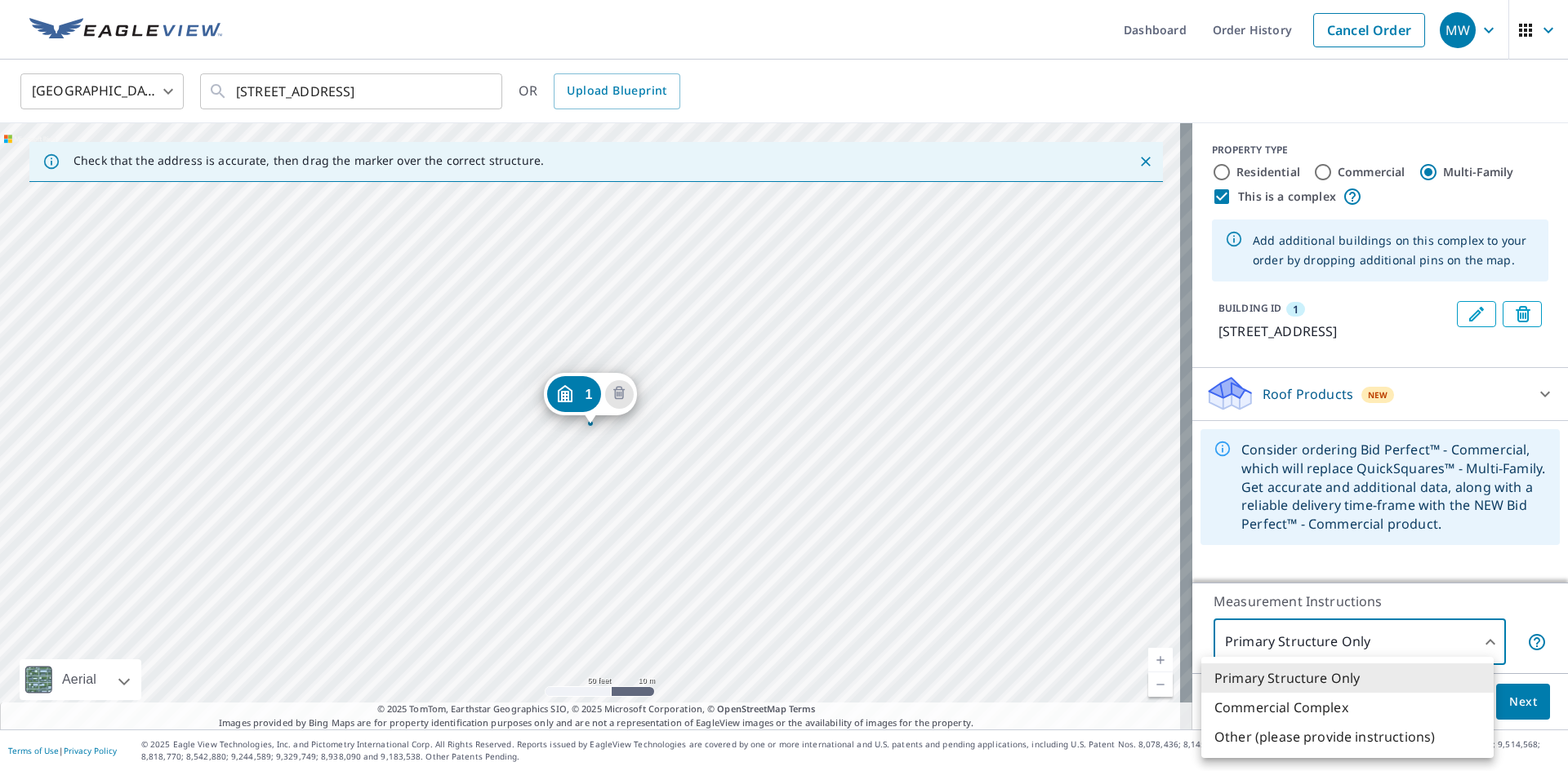
click at [1339, 707] on li "Commercial Complex" at bounding box center [1347, 707] width 292 height 29
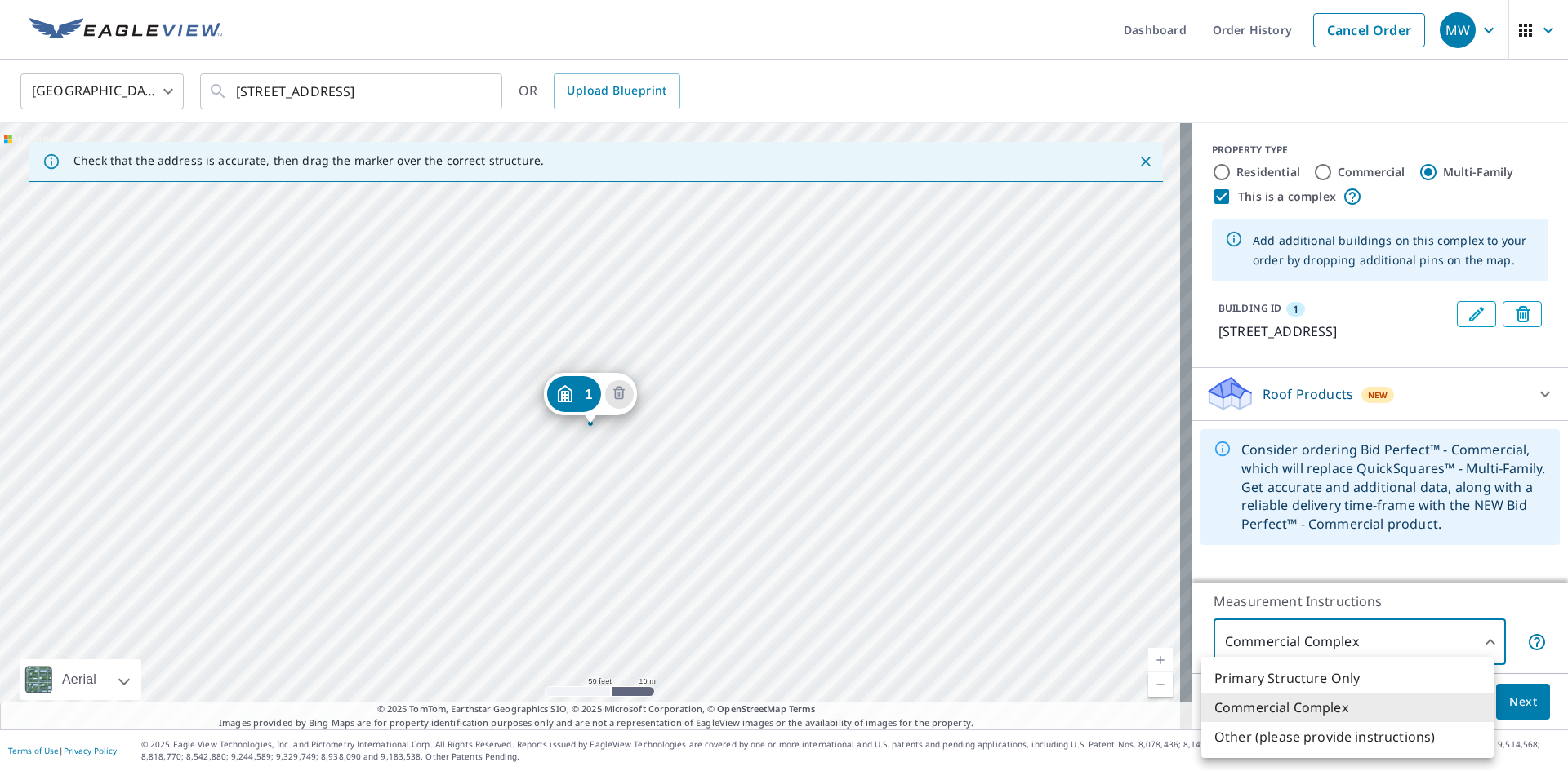
click at [1373, 651] on body "MW MW Dashboard Order History Cancel Order MW [GEOGRAPHIC_DATA] [GEOGRAPHIC_DAT…" at bounding box center [784, 385] width 1568 height 771
click at [1342, 680] on li "Primary Structure Only" at bounding box center [1347, 678] width 292 height 29
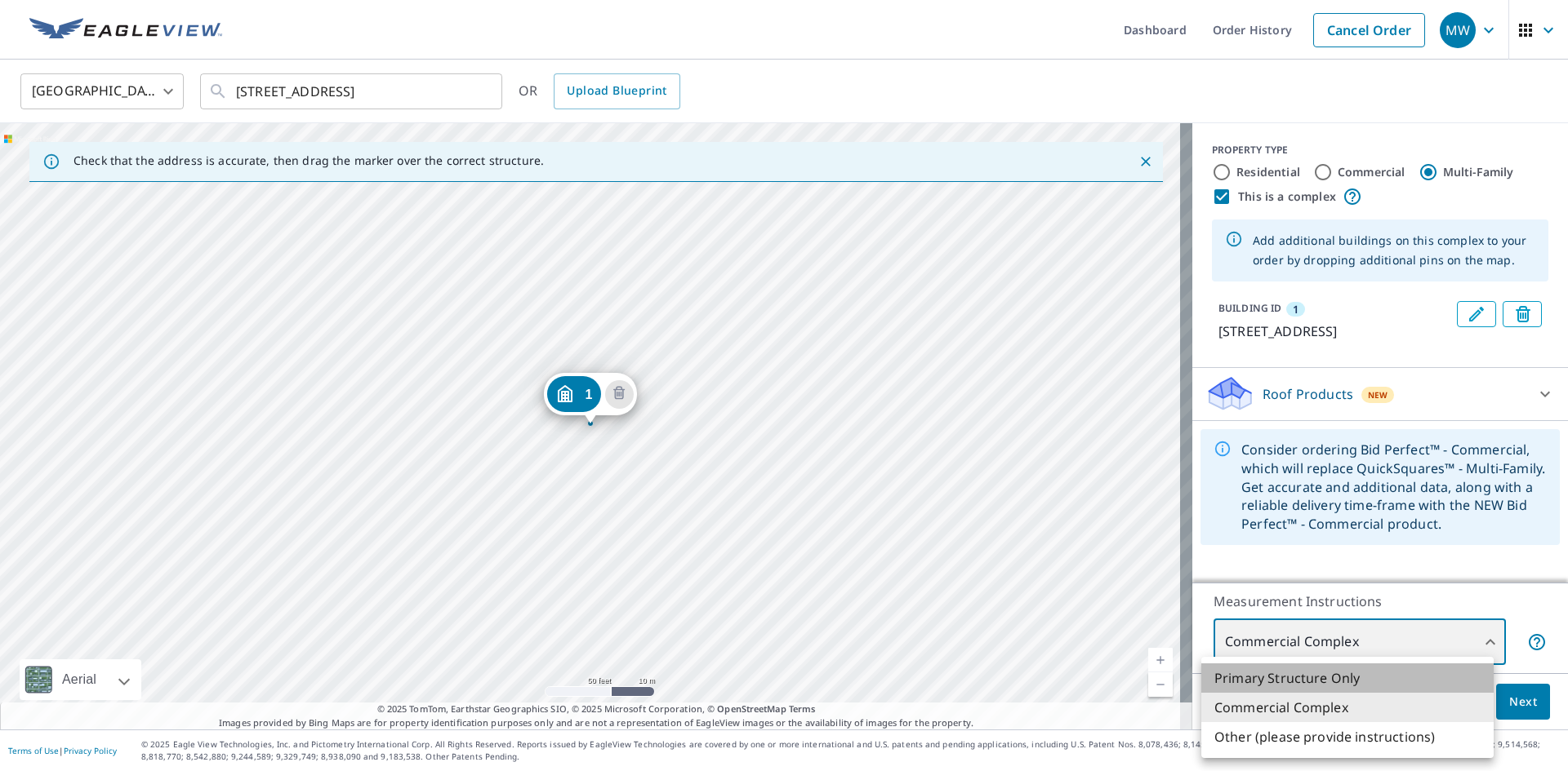
type input "2"
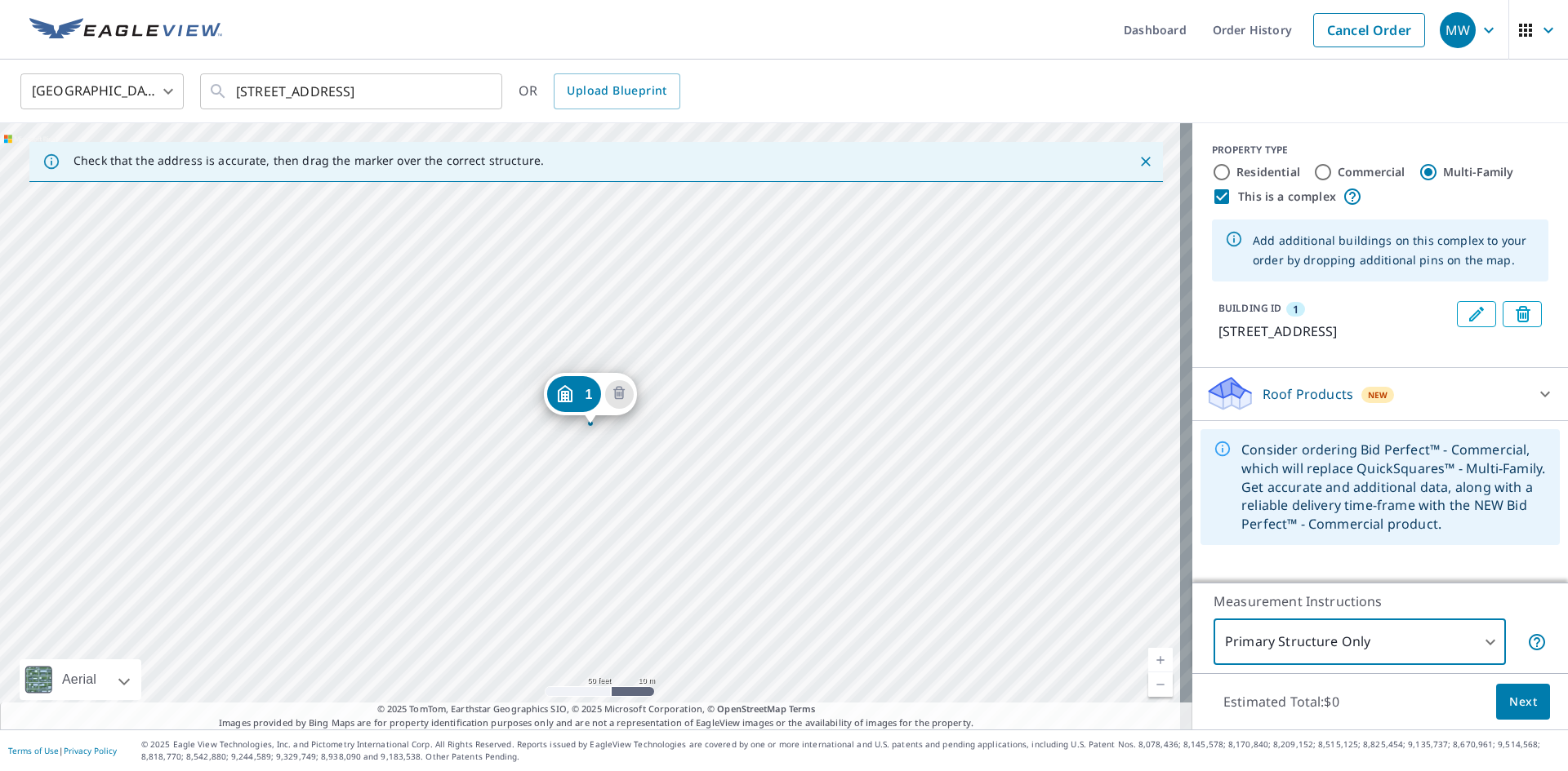
click at [1315, 404] on p "Roof Products" at bounding box center [1308, 394] width 91 height 19
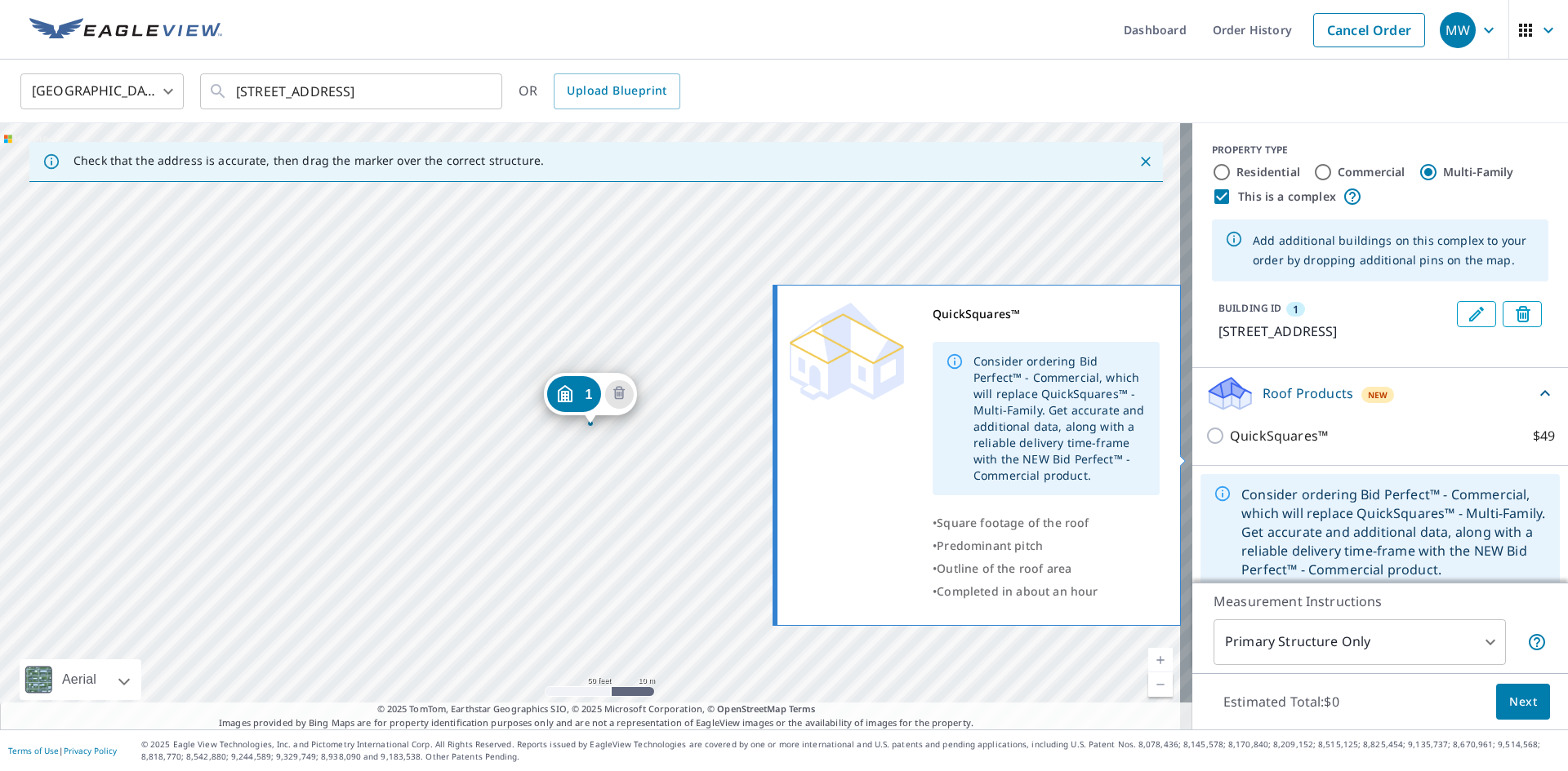
click at [1210, 446] on input "QuickSquares™ $49" at bounding box center [1218, 436] width 25 height 19
checkbox input "true"
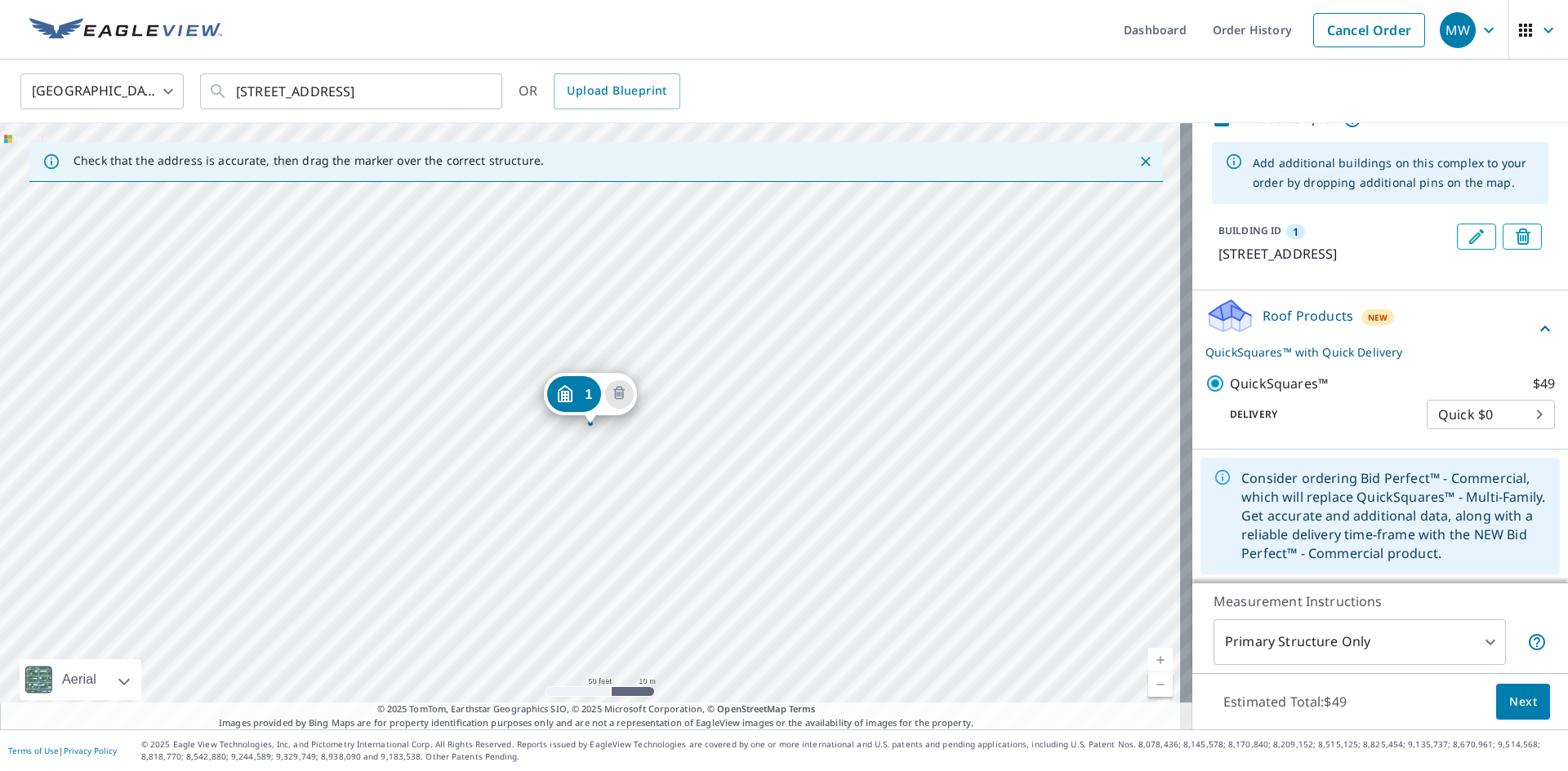
scroll to position [97, 0]
click at [1509, 705] on span "Next" at bounding box center [1523, 702] width 28 height 20
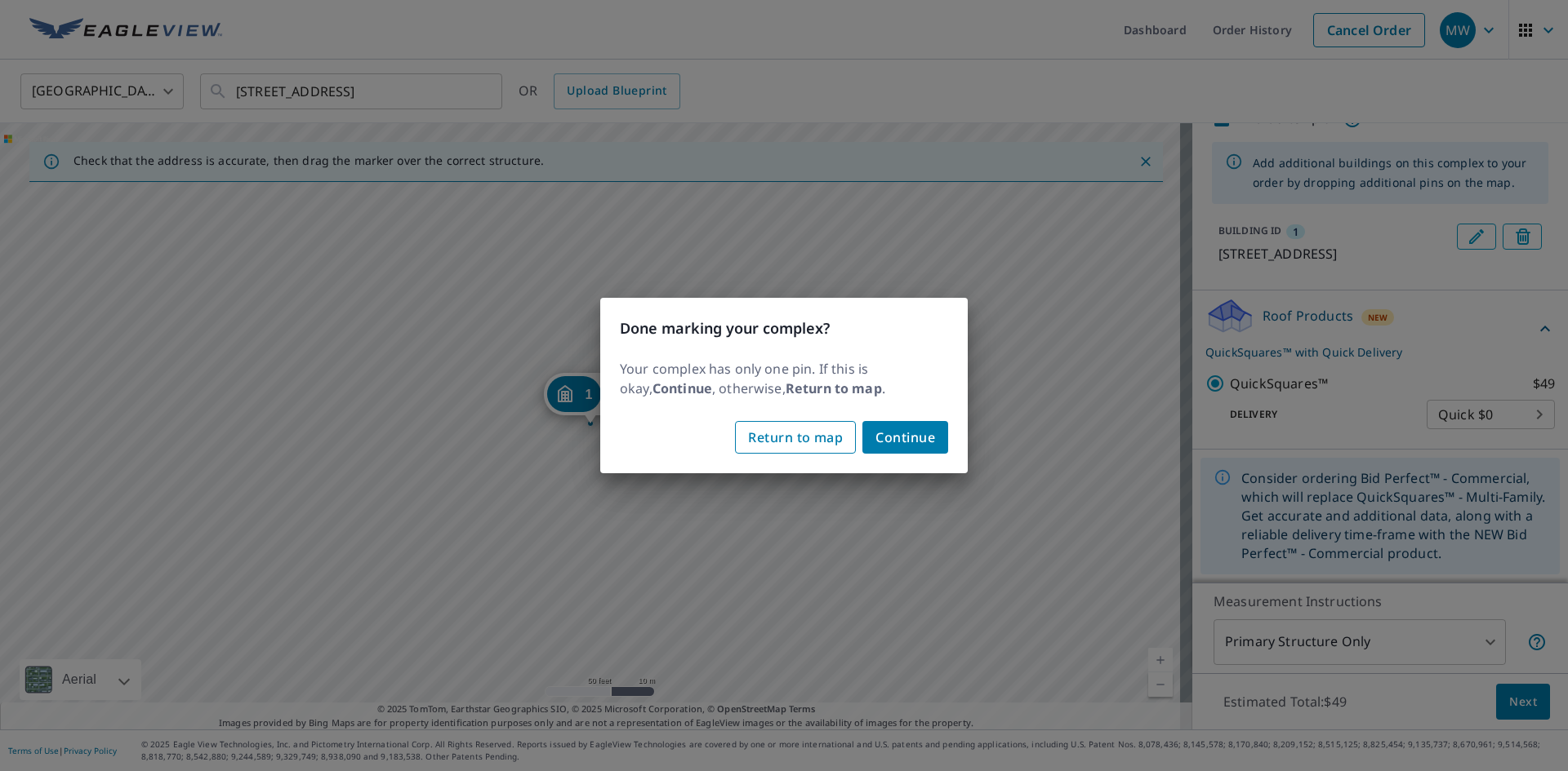
click at [798, 440] on span "Return to map" at bounding box center [796, 438] width 95 height 23
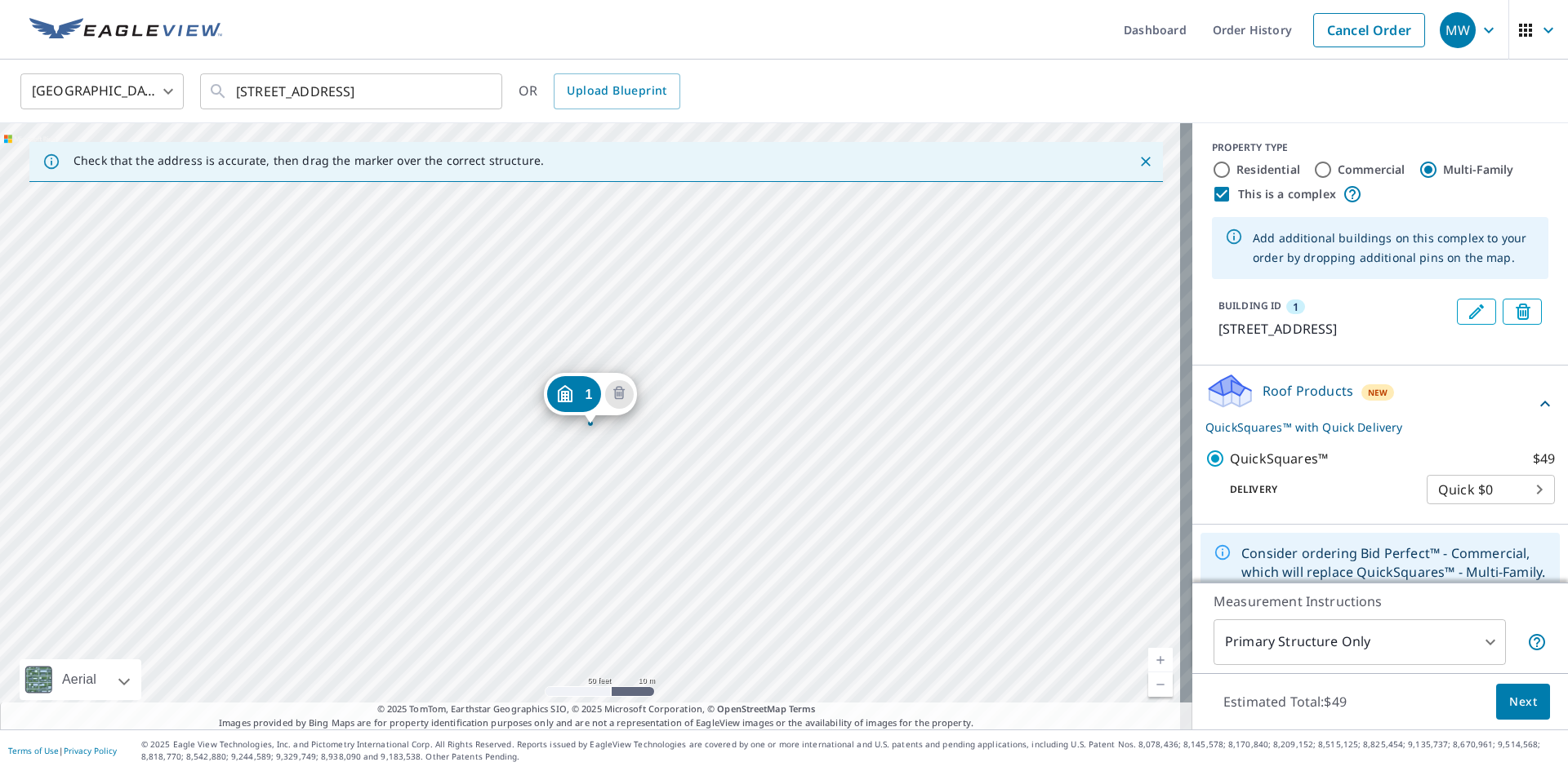
scroll to position [0, 0]
click at [1212, 200] on input "This is a complex" at bounding box center [1222, 197] width 19 height 19
checkbox input "false"
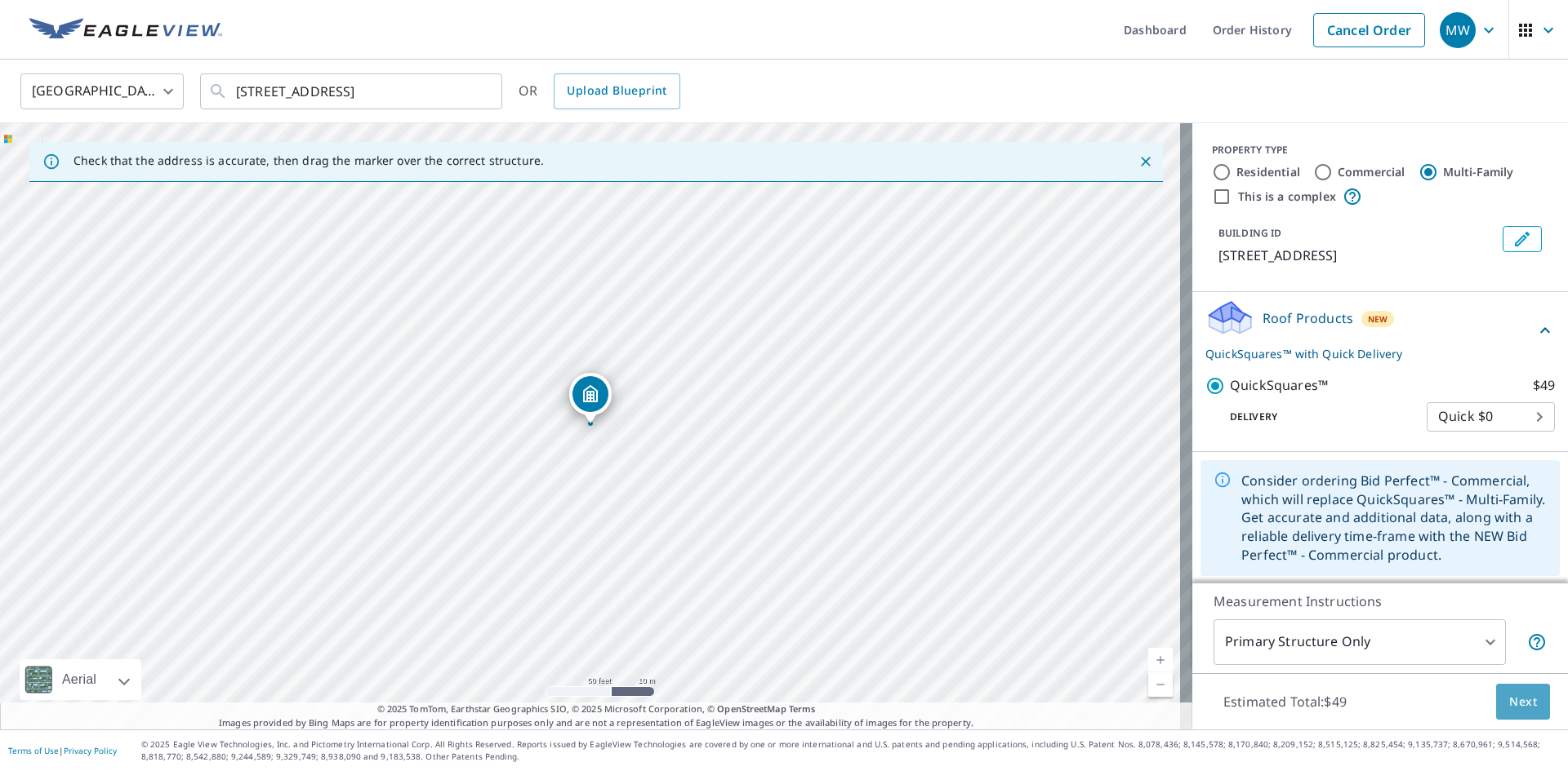
click at [1514, 702] on span "Next" at bounding box center [1523, 702] width 28 height 20
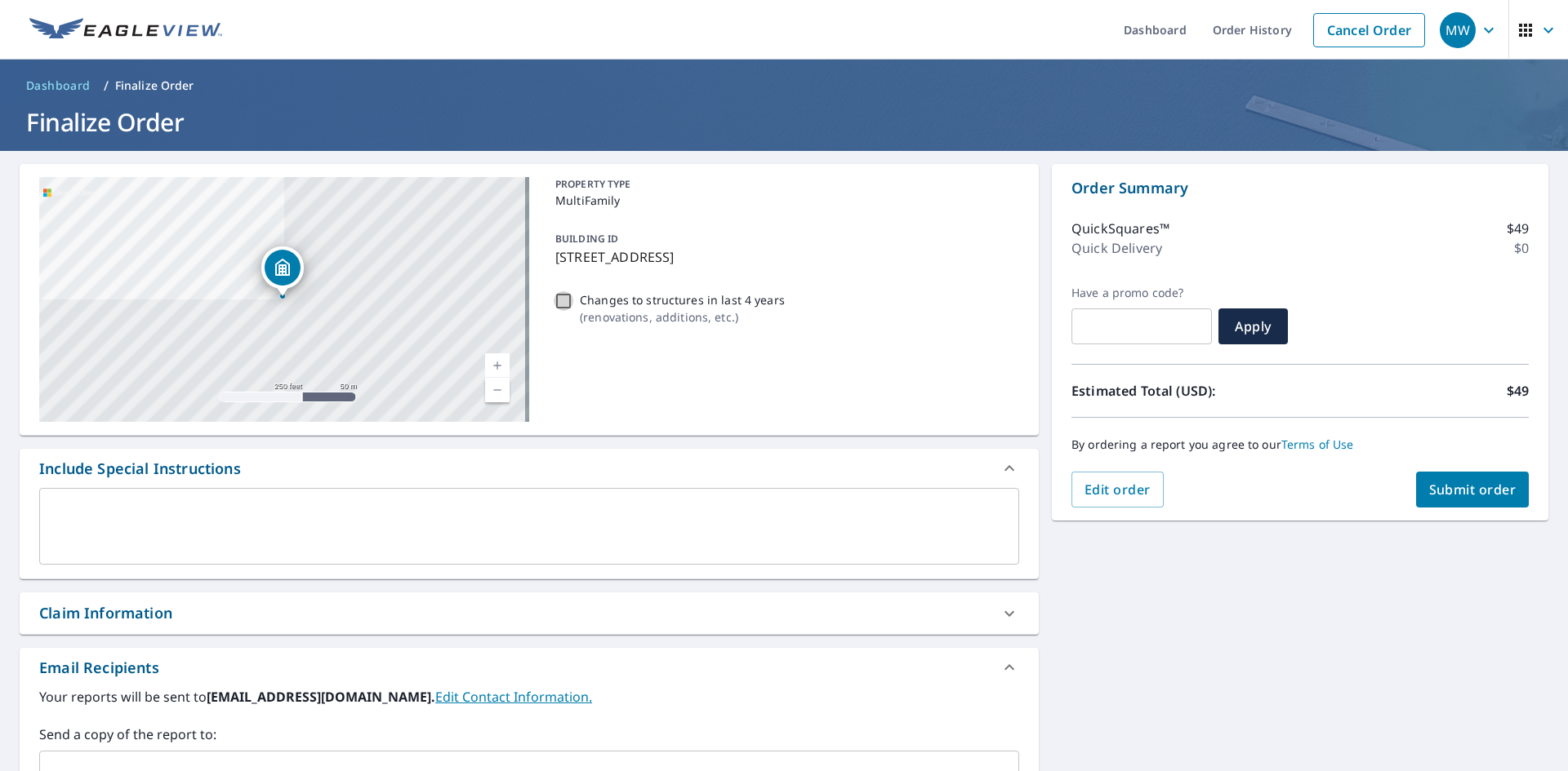
click at [560, 298] on input "Changes to structures in last 4 years ( renovations, additions, etc. )" at bounding box center [564, 301] width 19 height 19
checkbox input "true"
click at [1440, 487] on span "Submit order" at bounding box center [1472, 490] width 87 height 18
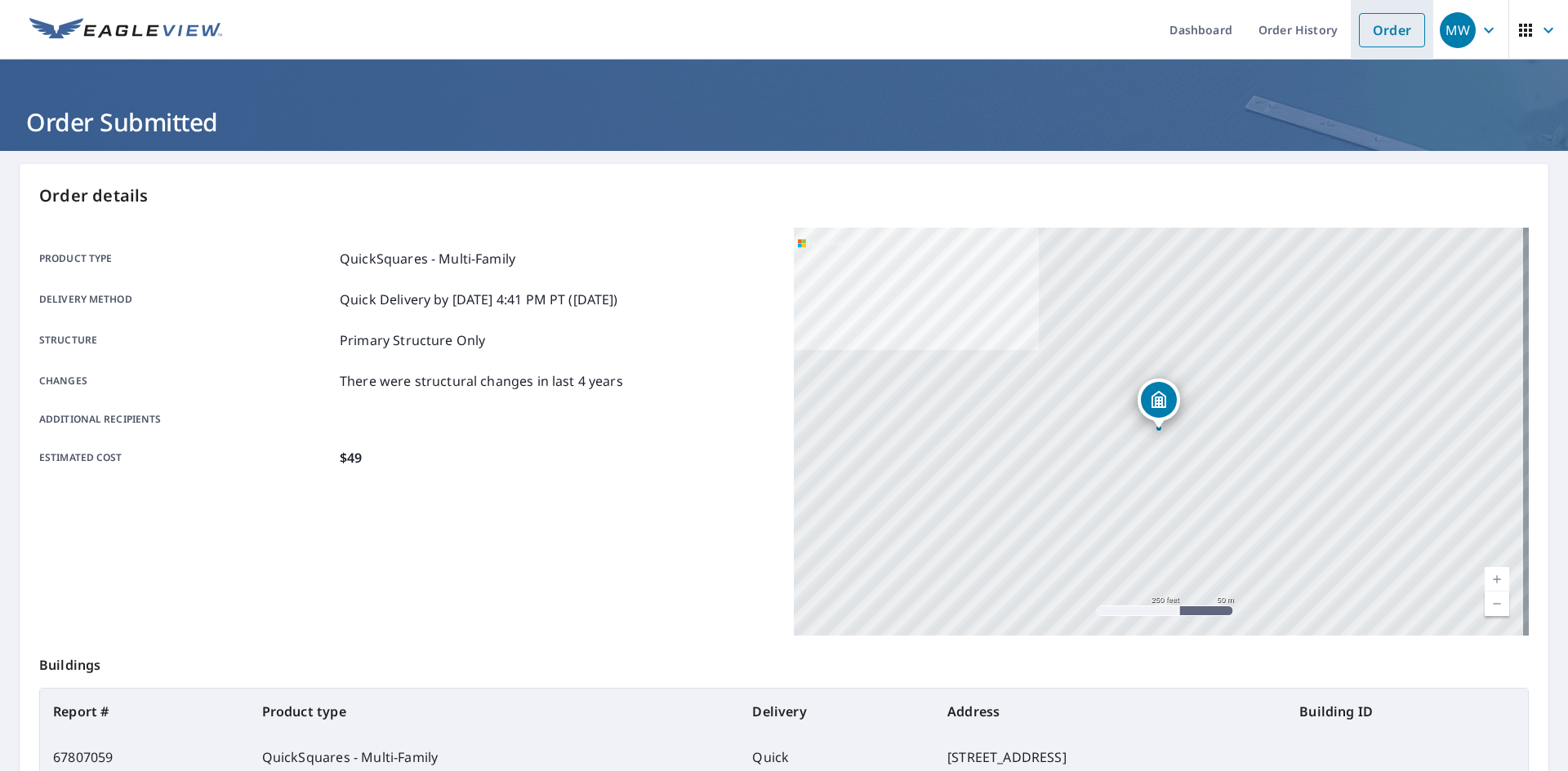
click at [1381, 37] on link "Order" at bounding box center [1391, 30] width 66 height 34
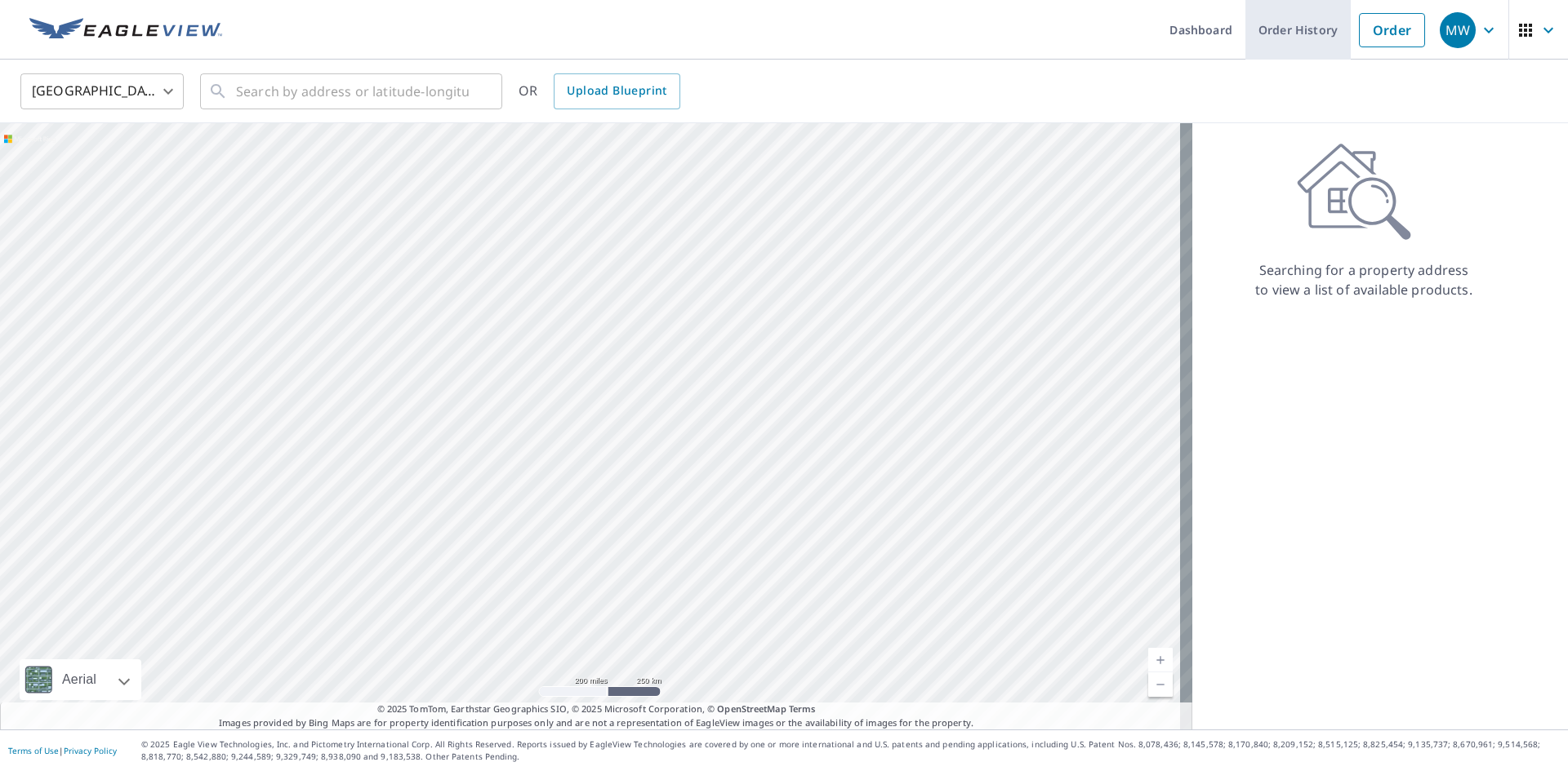
click at [1320, 37] on link "Order History" at bounding box center [1298, 30] width 106 height 60
